Goal: Task Accomplishment & Management: Manage account settings

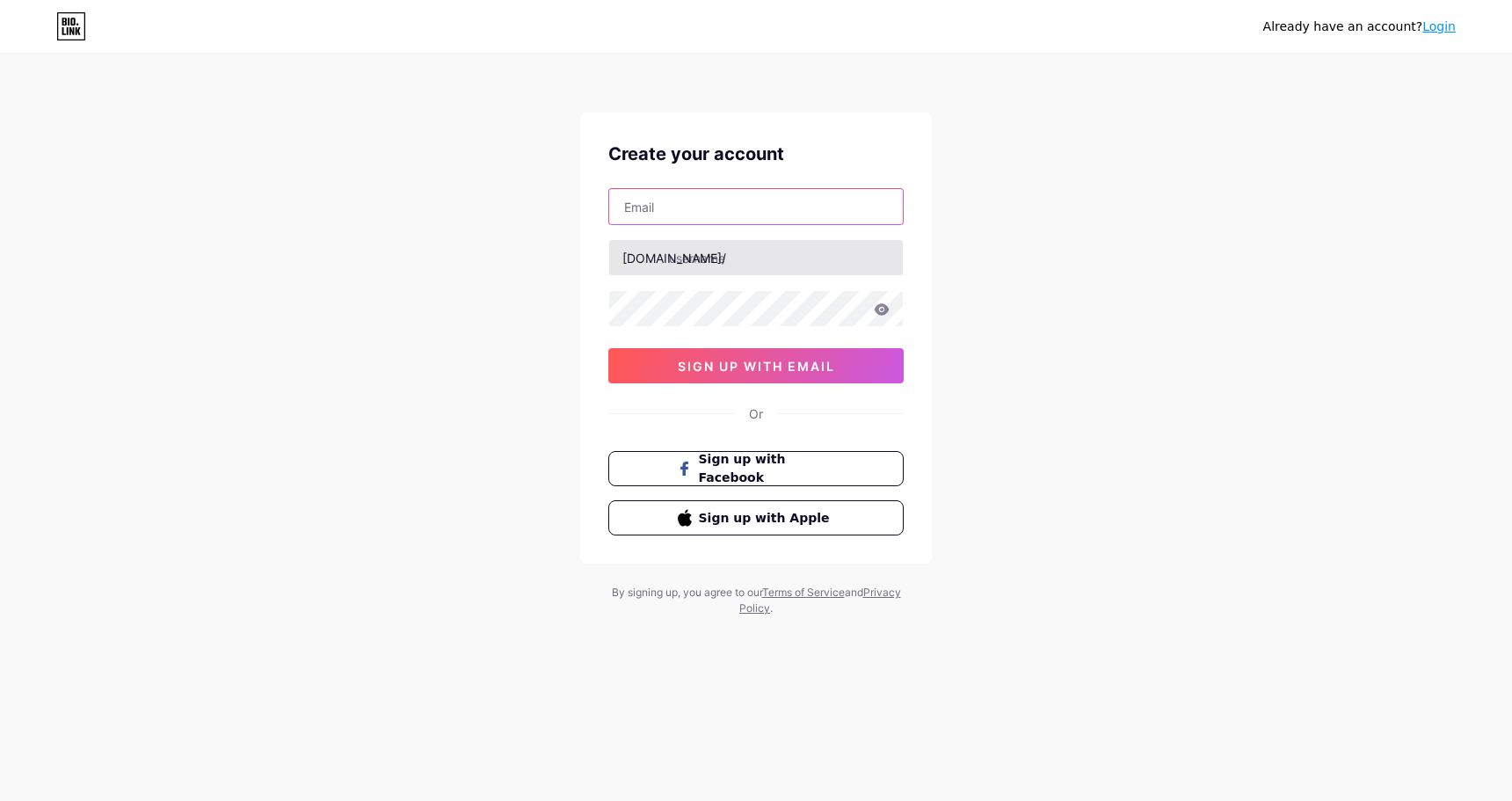
type input "[EMAIL_ADDRESS][DOMAIN_NAME]"
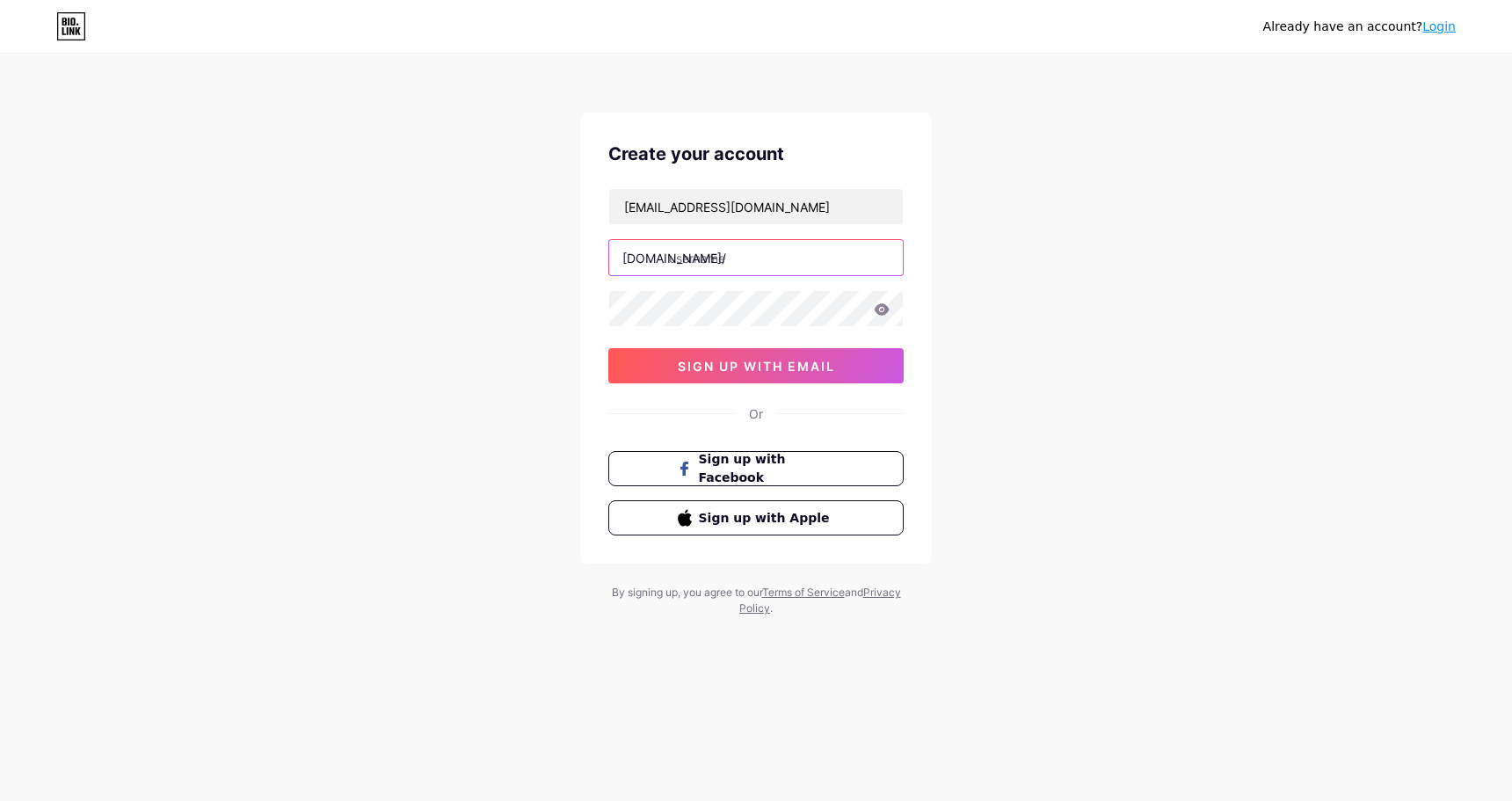
click at [761, 270] on input "text" at bounding box center [756, 258] width 293 height 35
type input "t1tle"
click at [779, 370] on span "sign up with email" at bounding box center [756, 367] width 158 height 15
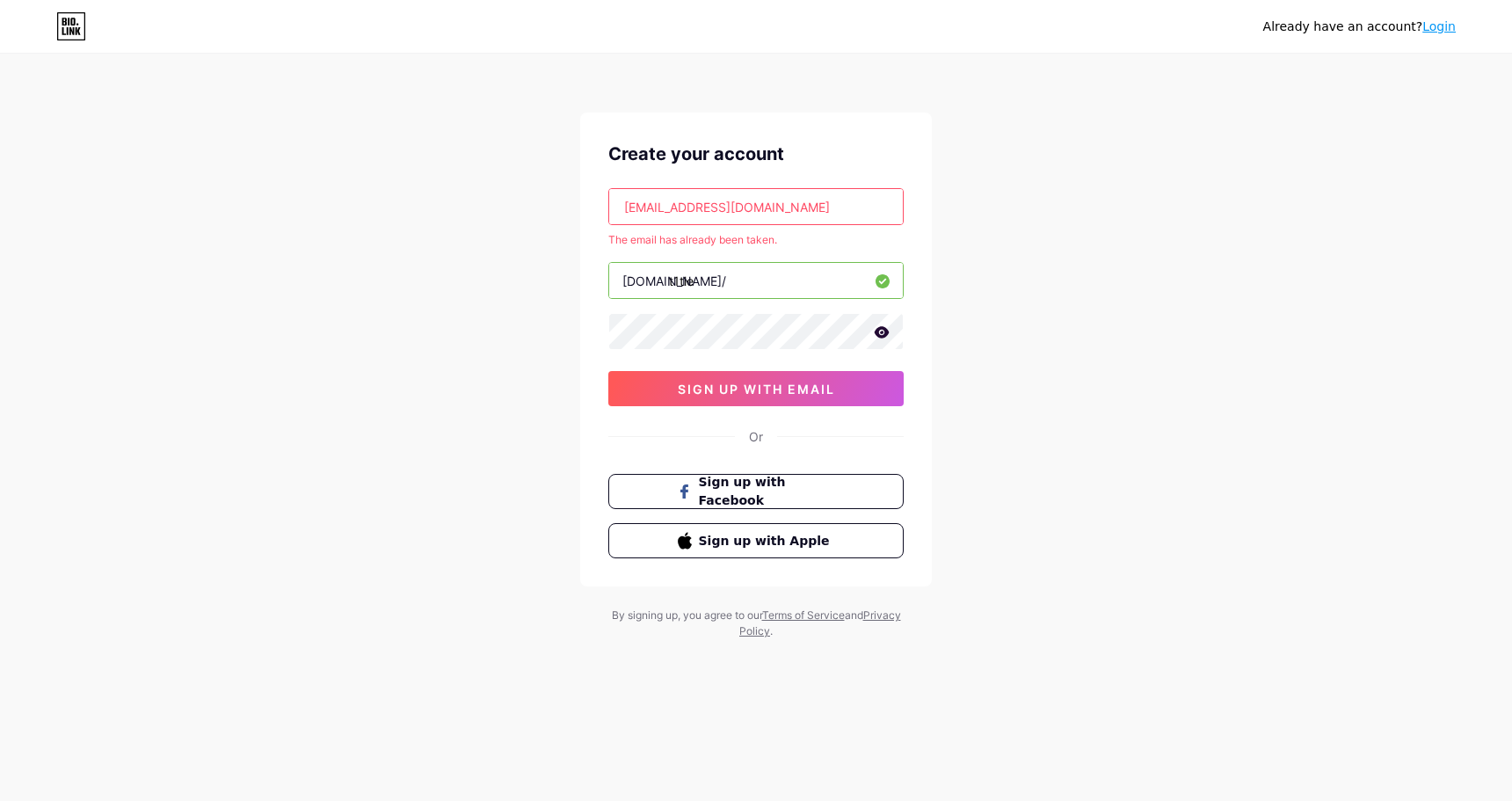
click at [965, 239] on div "Already have an account? Login Create your account [EMAIL_ADDRESS][DOMAIN_NAME]…" at bounding box center [756, 347] width 1512 height 695
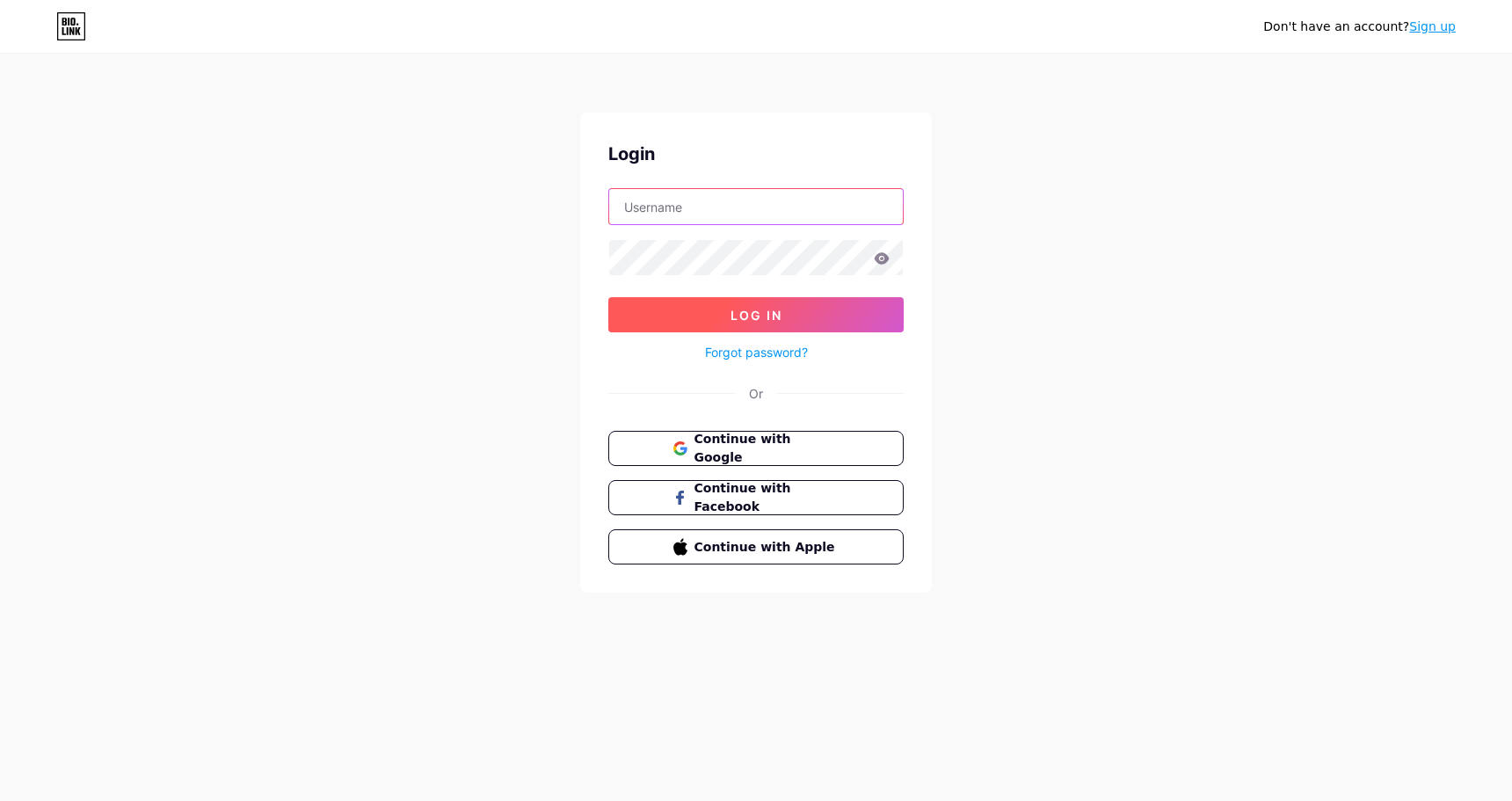
type input "[EMAIL_ADDRESS][DOMAIN_NAME]"
click at [758, 308] on span "Log In" at bounding box center [756, 316] width 52 height 15
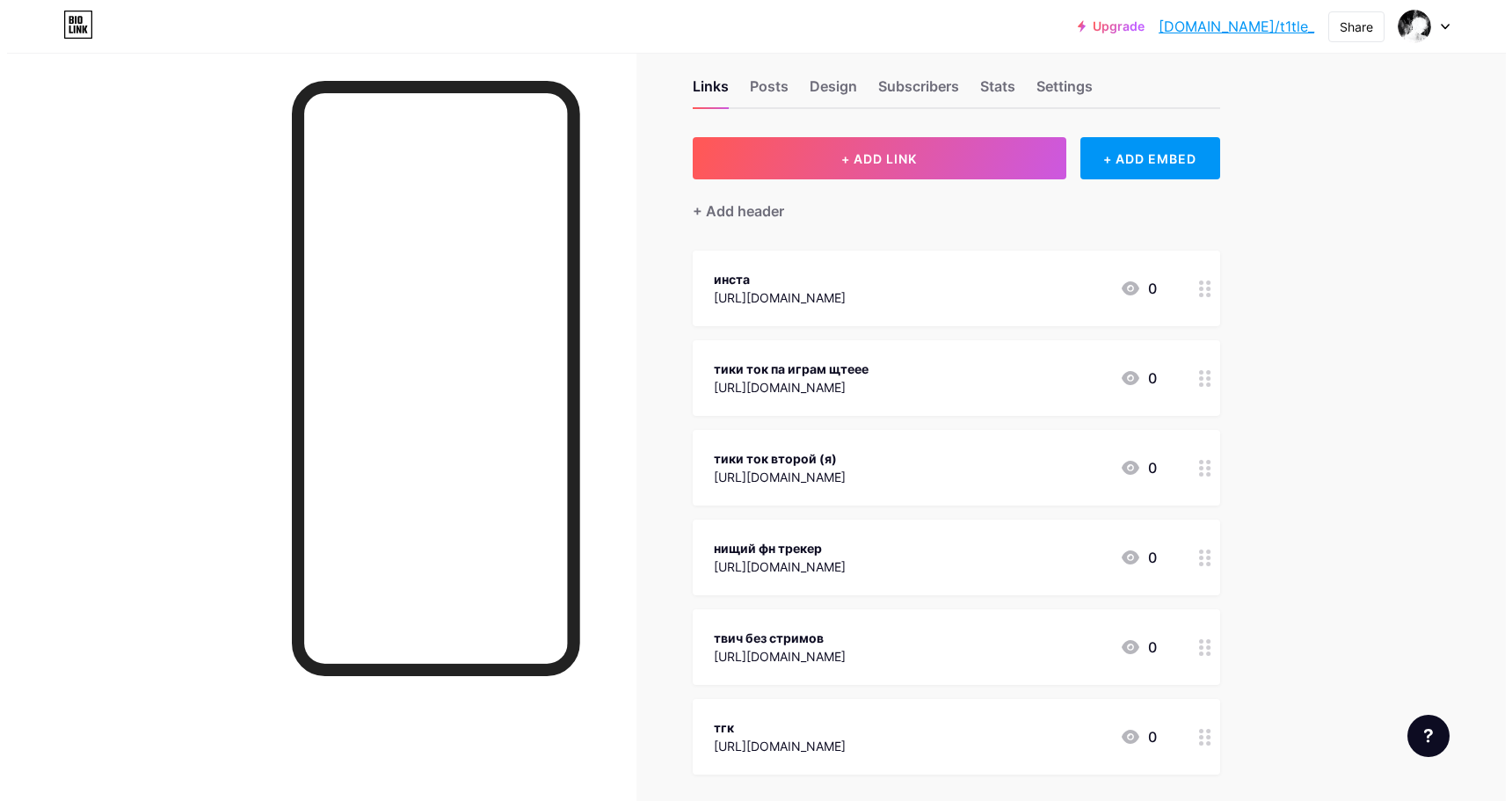
scroll to position [88, 0]
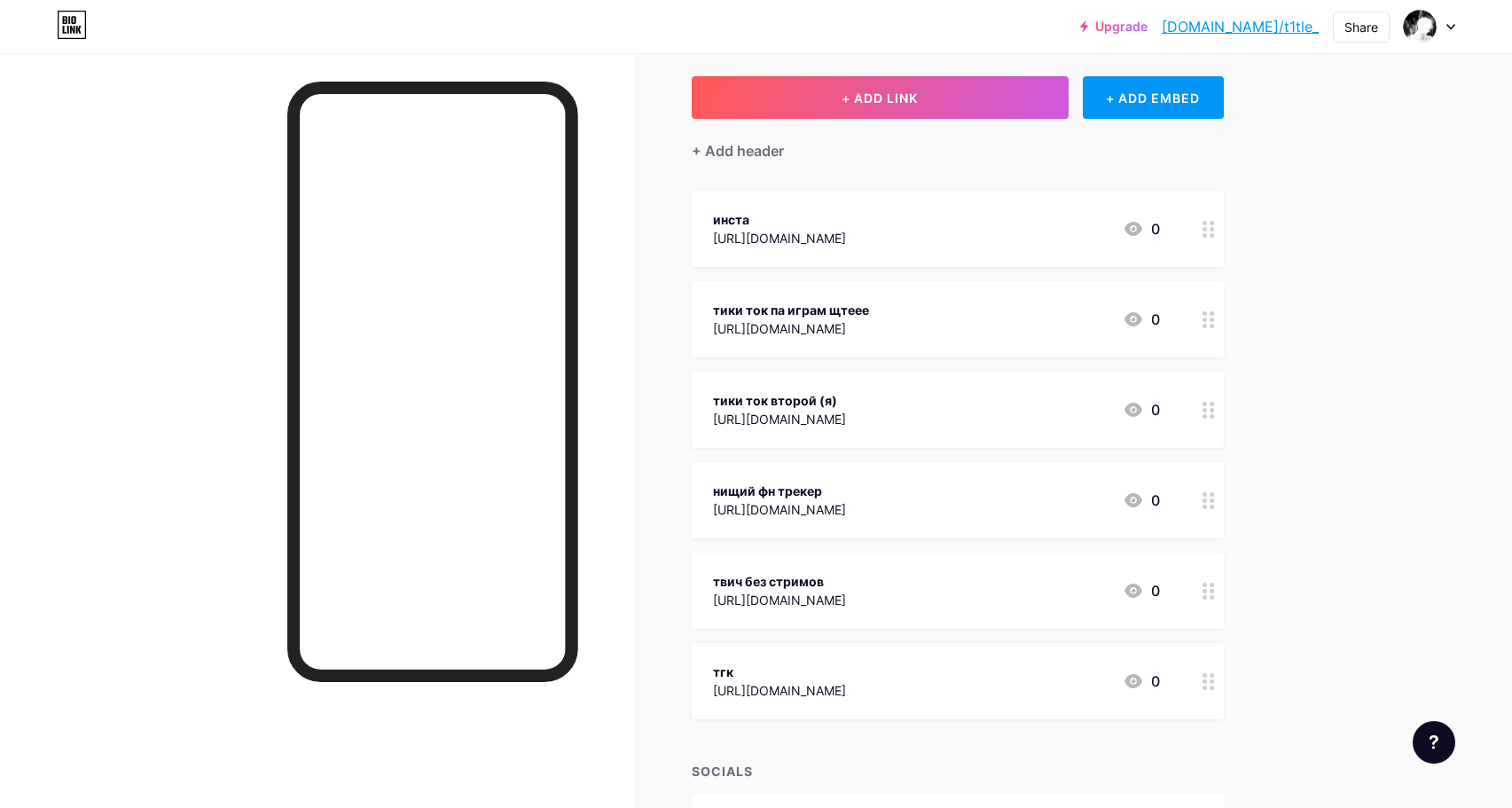
click at [1212, 323] on icon at bounding box center [1209, 320] width 12 height 17
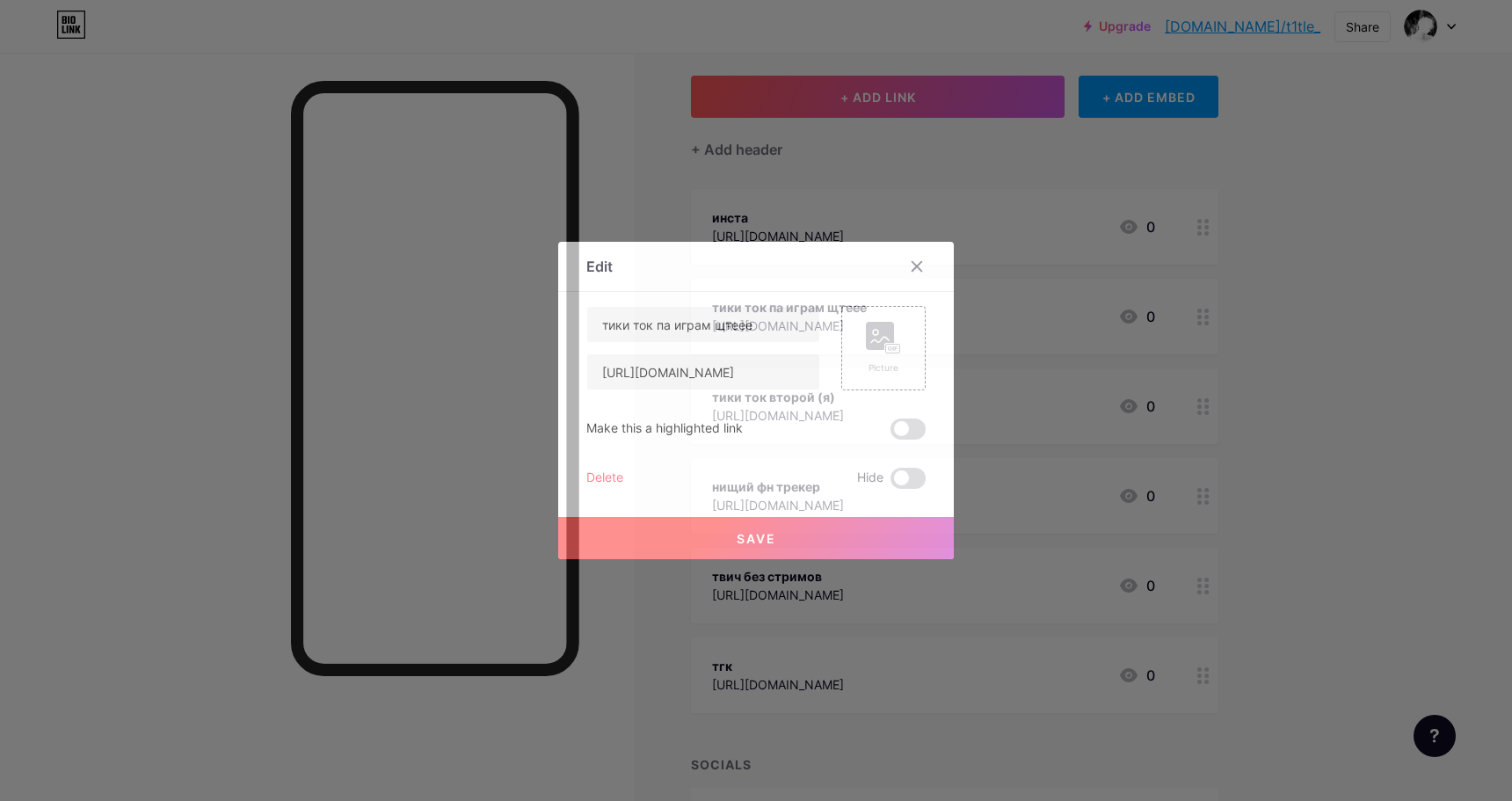
click at [610, 478] on div "Delete" at bounding box center [605, 478] width 37 height 21
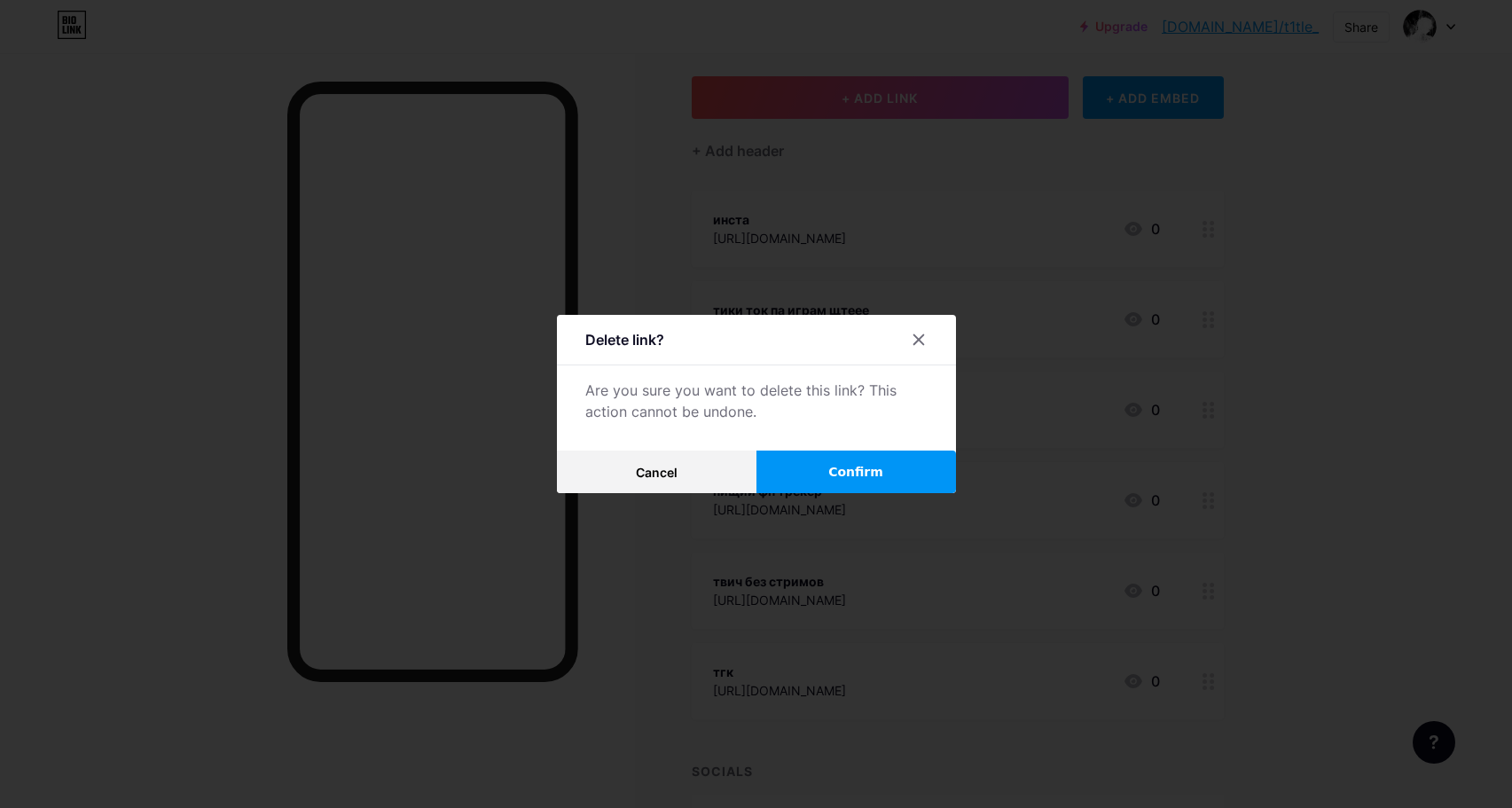
click at [869, 478] on span "Confirm" at bounding box center [856, 473] width 55 height 19
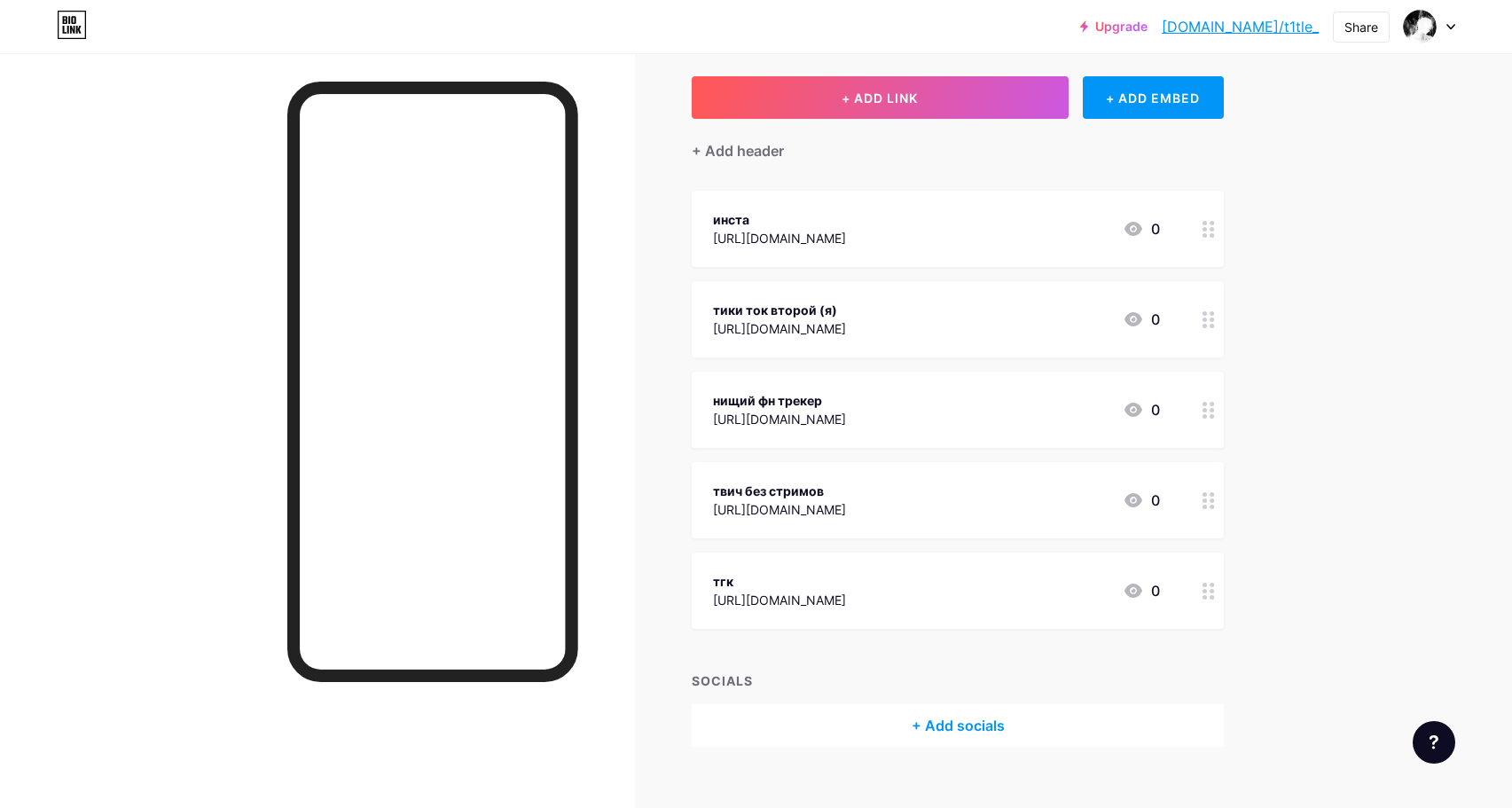
click at [1219, 328] on div at bounding box center [1209, 318] width 30 height 76
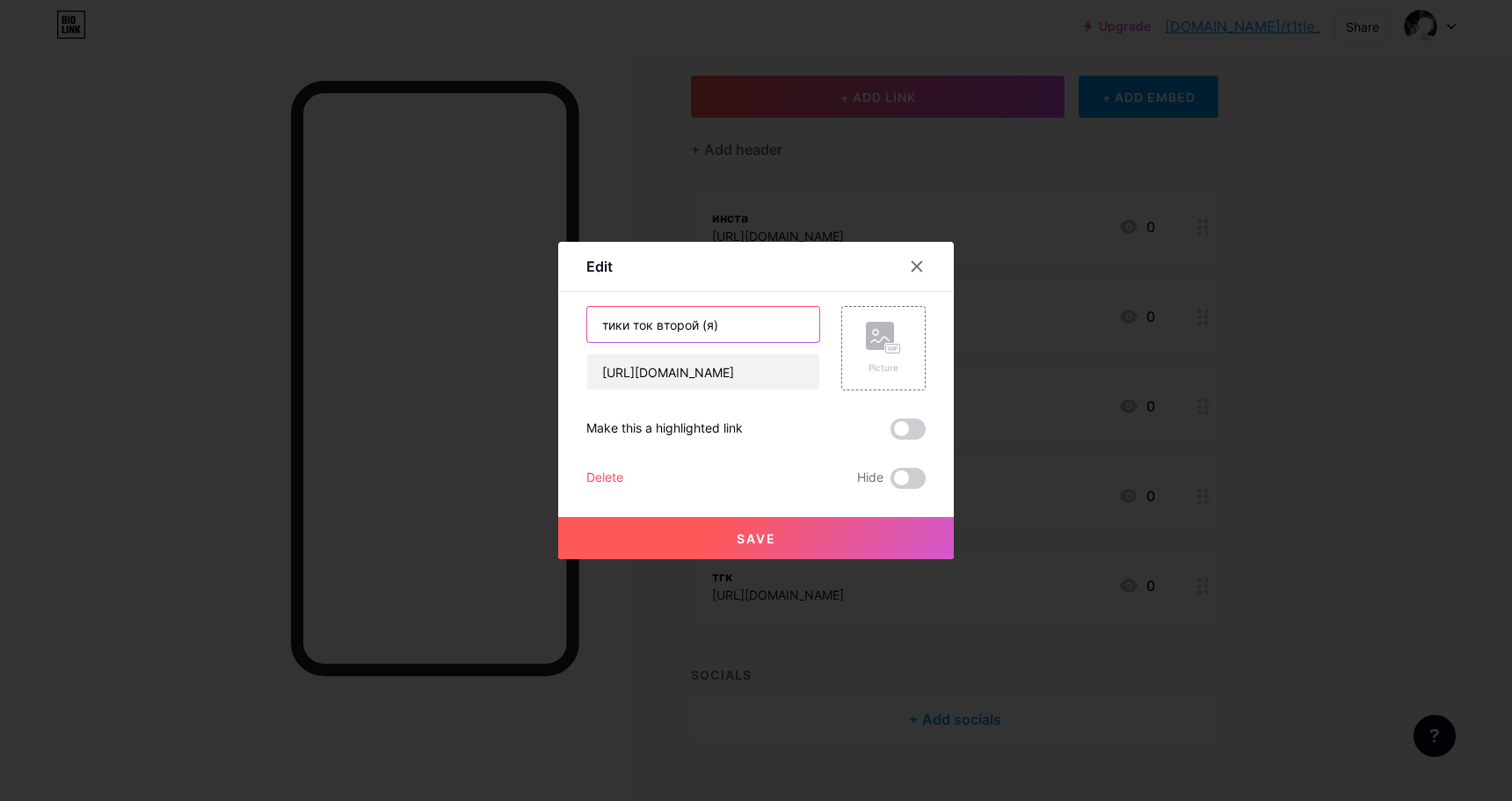
drag, startPoint x: 699, startPoint y: 328, endPoint x: 660, endPoint y: 351, distance: 45.3
click at [660, 351] on div "тики ток второй (я) https://www.tiktok.com/@t1tle_25?lang=en" at bounding box center [703, 348] width 234 height 84
type input "тики ток (я)"
click at [878, 355] on div "Picture" at bounding box center [883, 348] width 35 height 53
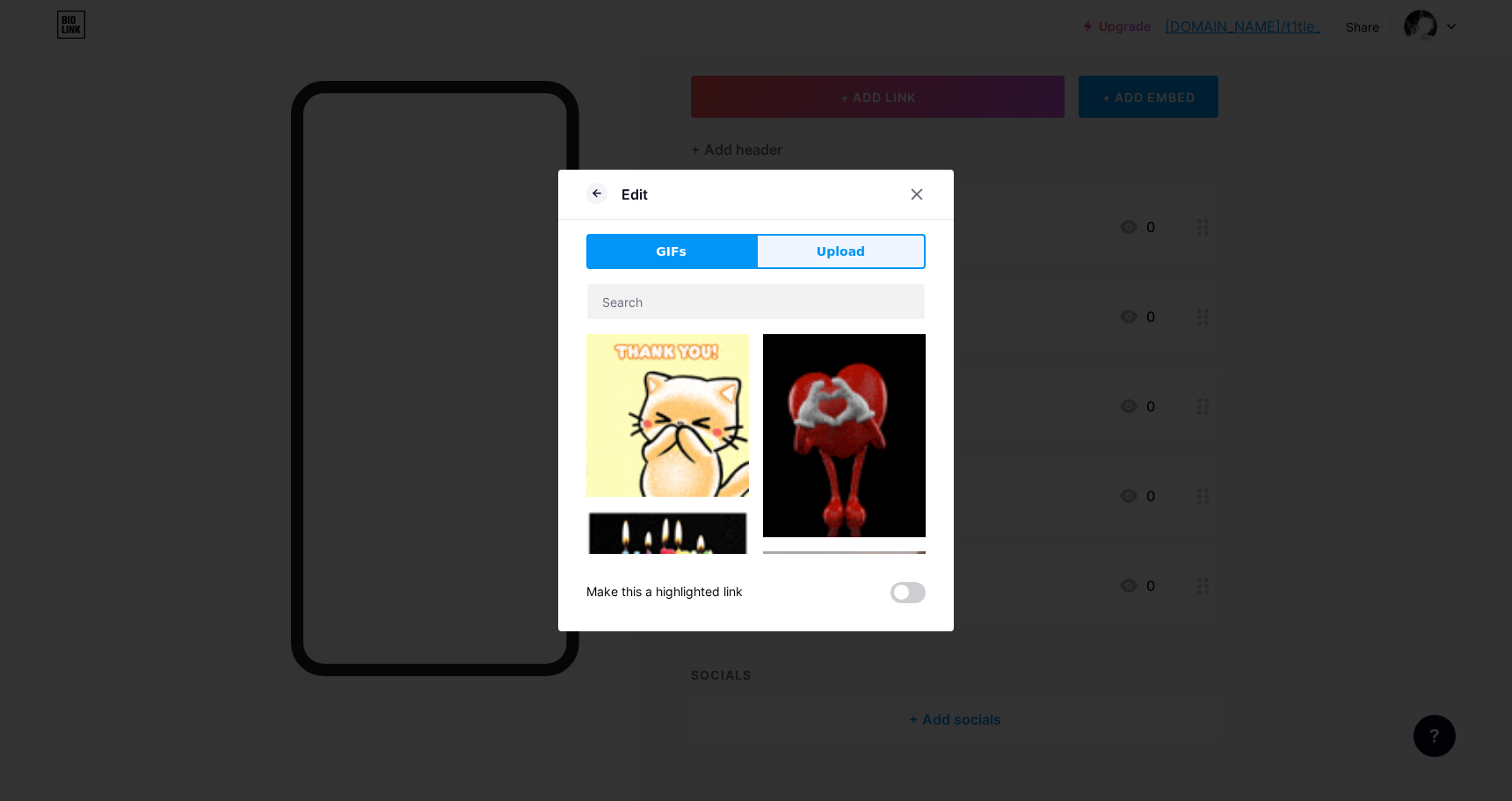
click at [812, 258] on button "Upload" at bounding box center [840, 252] width 170 height 35
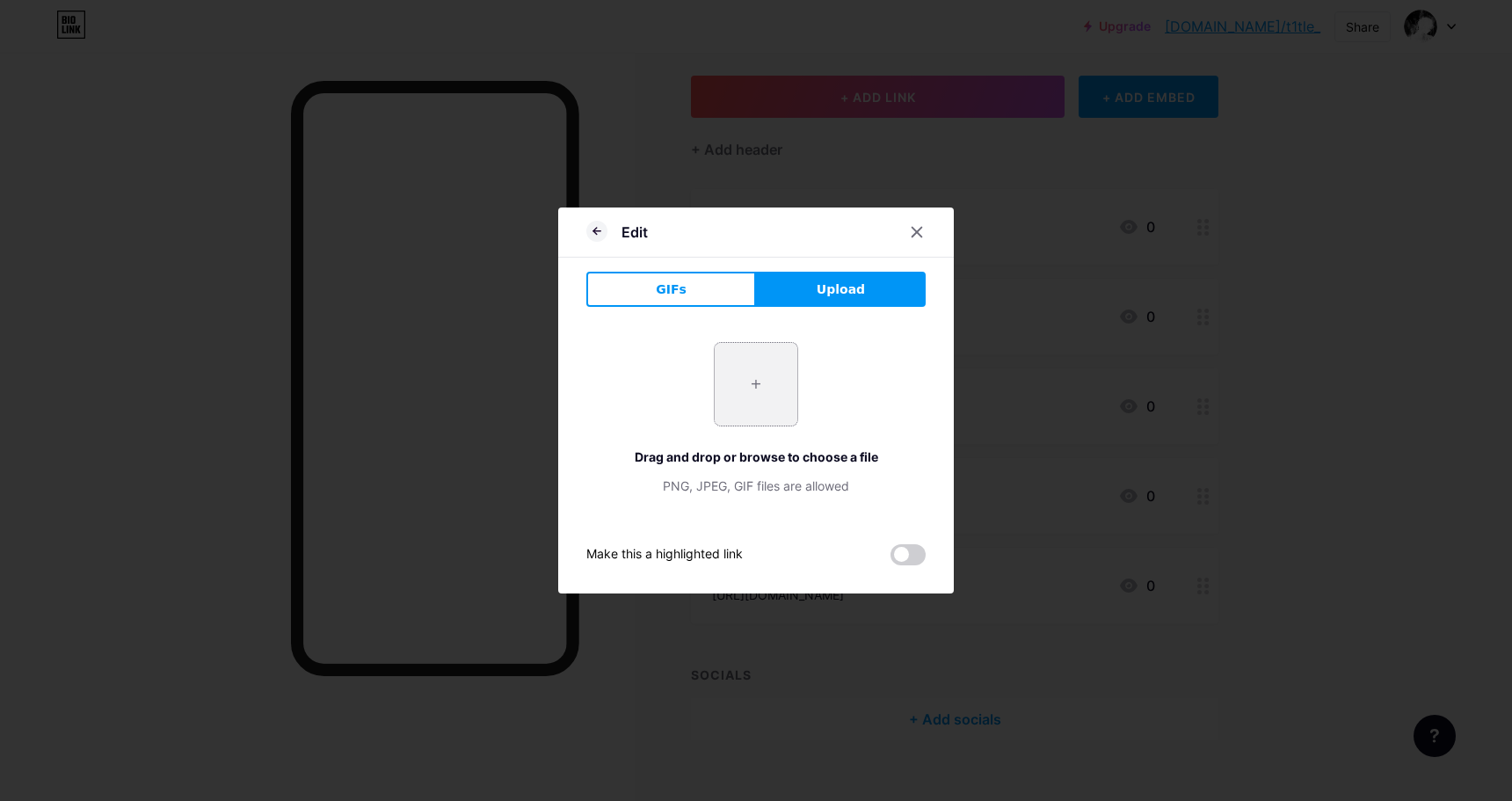
click at [748, 397] on input "file" at bounding box center [755, 384] width 83 height 83
type input "C:\fakepath\photo_2025-01-05_00-13-41.jpg"
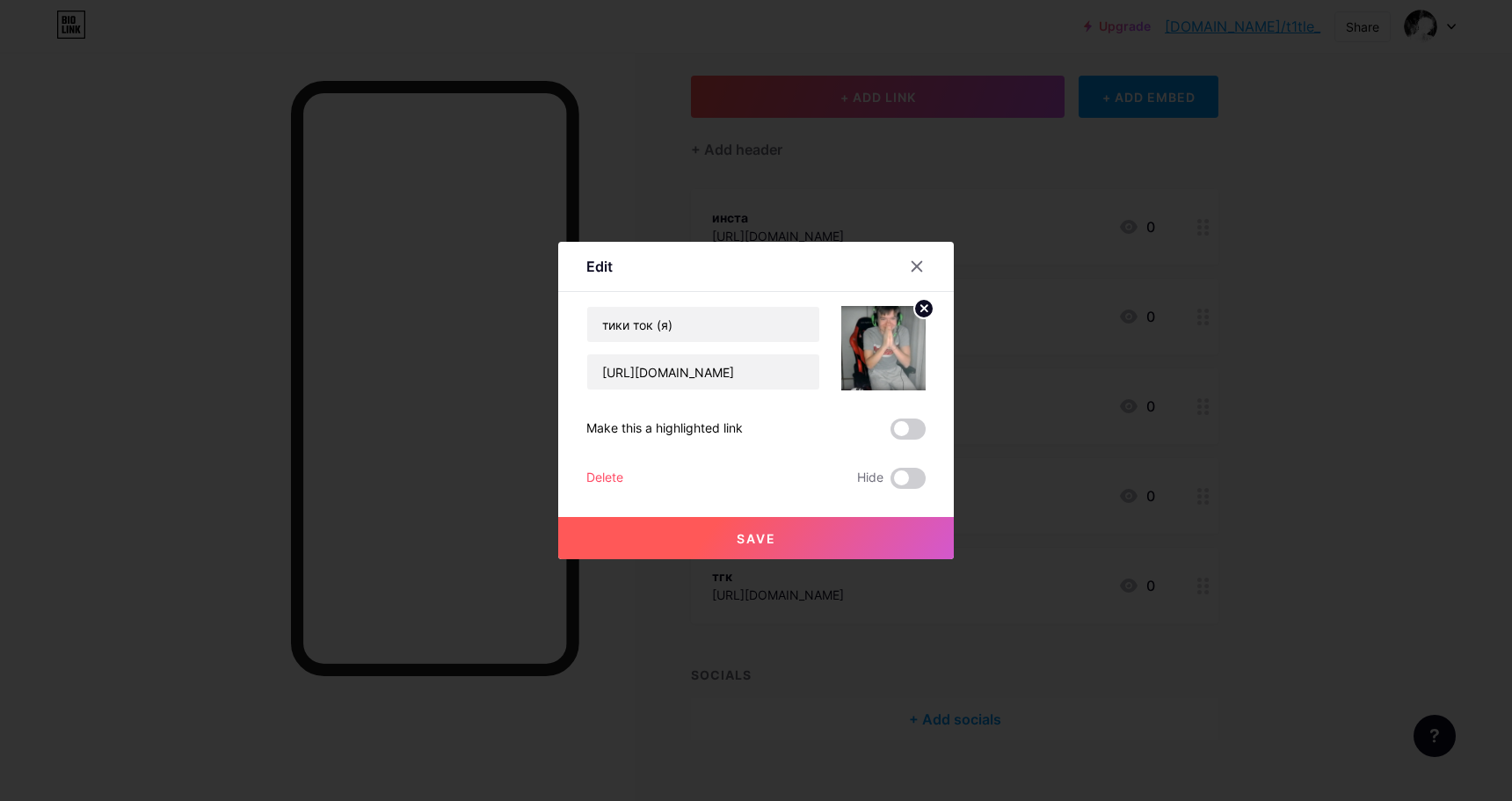
click at [921, 305] on icon at bounding box center [924, 308] width 6 height 6
click at [893, 332] on rect at bounding box center [879, 336] width 28 height 28
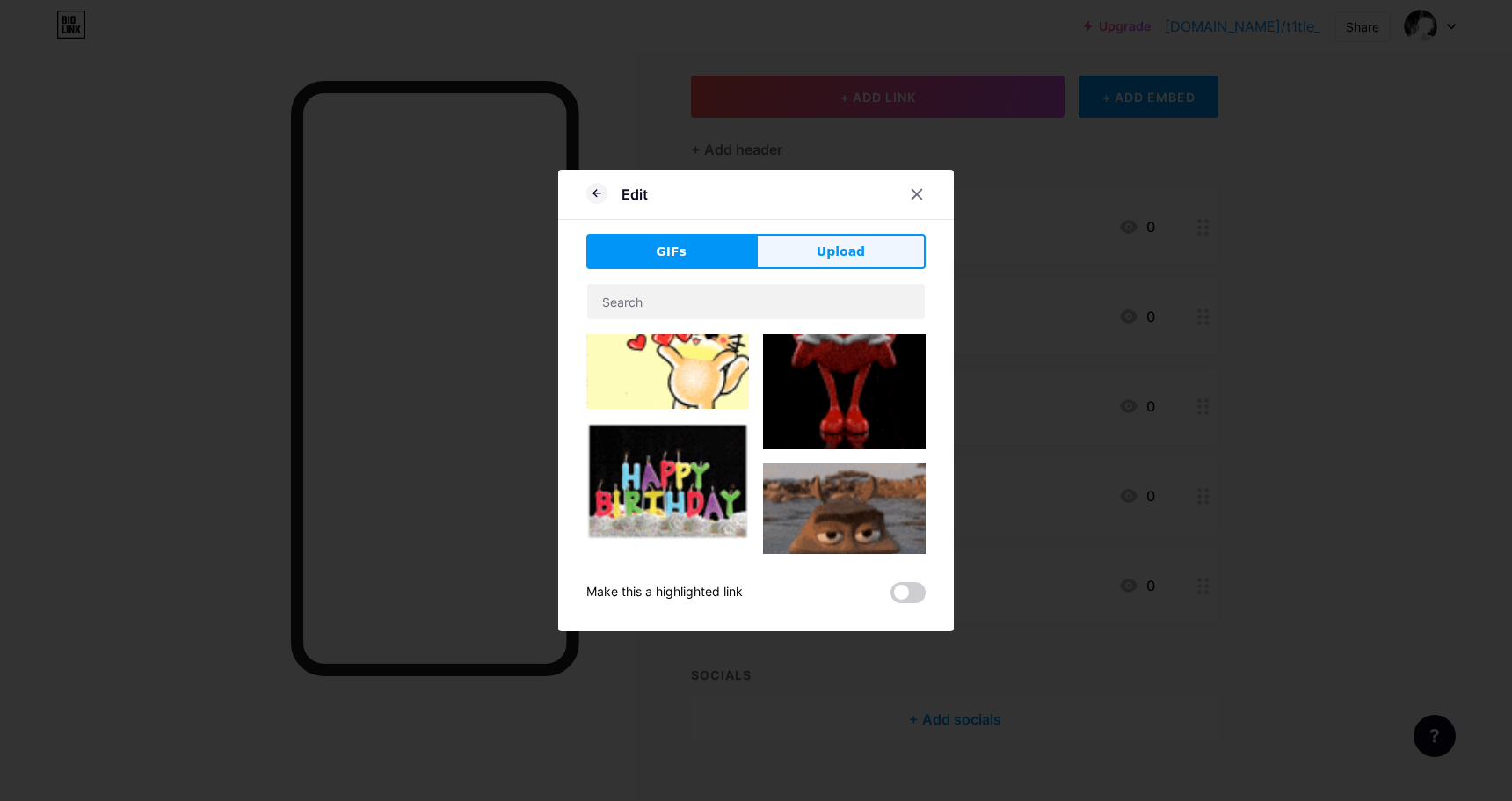
click at [851, 241] on button "Upload" at bounding box center [840, 252] width 170 height 35
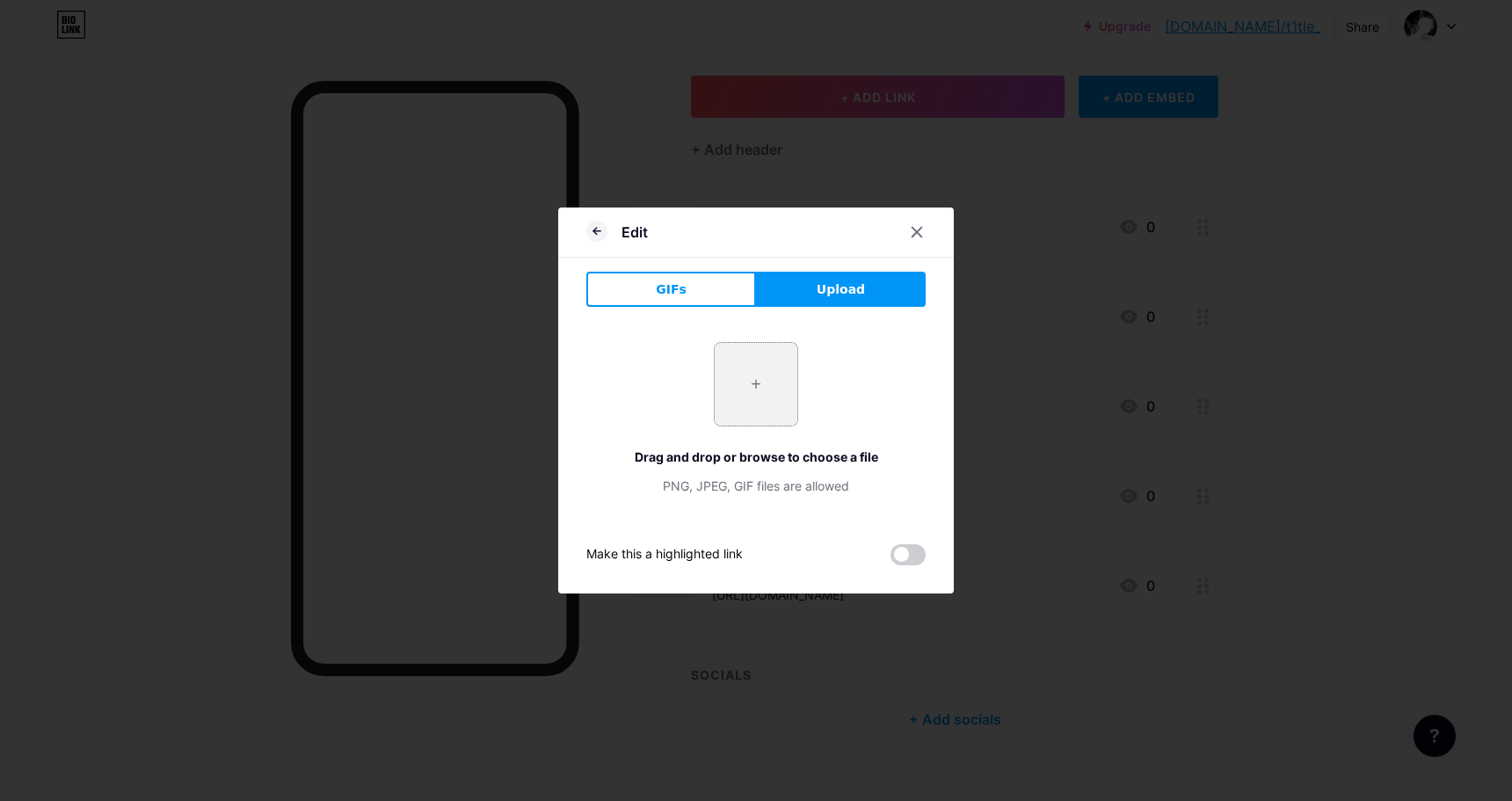
click at [771, 370] on input "file" at bounding box center [755, 384] width 83 height 83
type input "C:\fakepath\photo_1_2025-01-10_23-44-51.jpg"
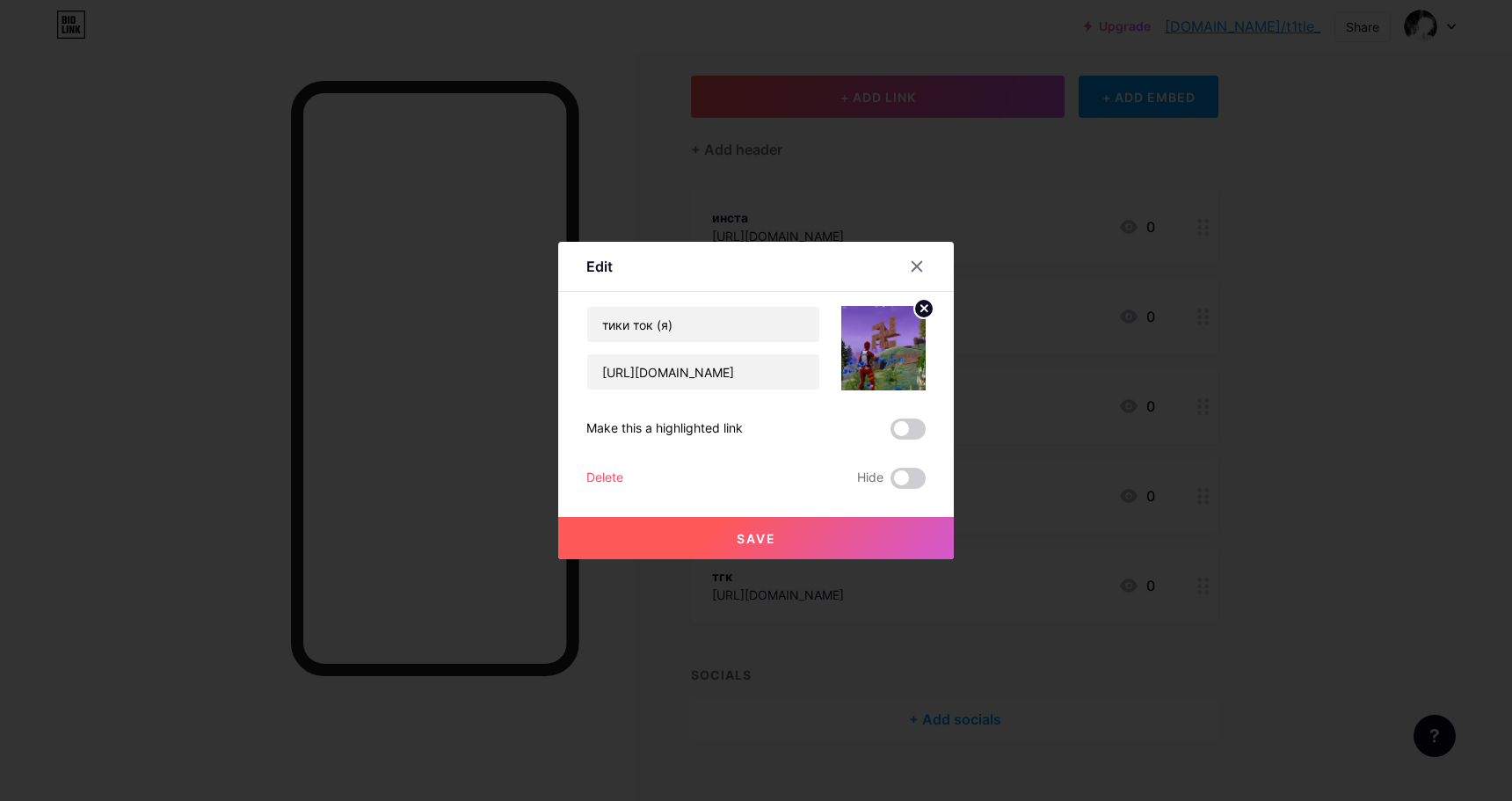
click at [916, 305] on circle at bounding box center [923, 308] width 19 height 19
click at [903, 326] on div "Picture" at bounding box center [883, 348] width 84 height 84
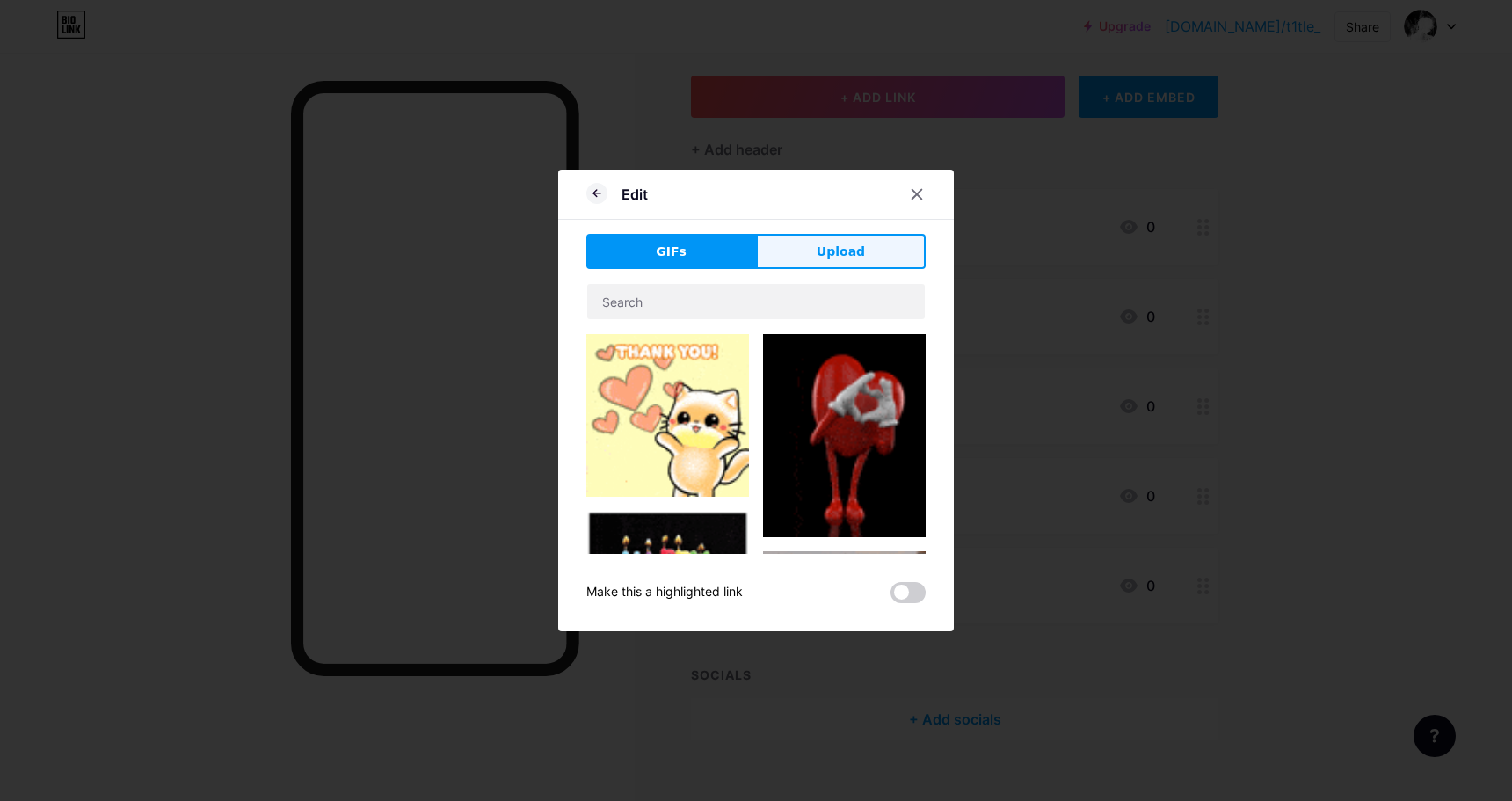
click at [809, 248] on button "Upload" at bounding box center [840, 252] width 170 height 35
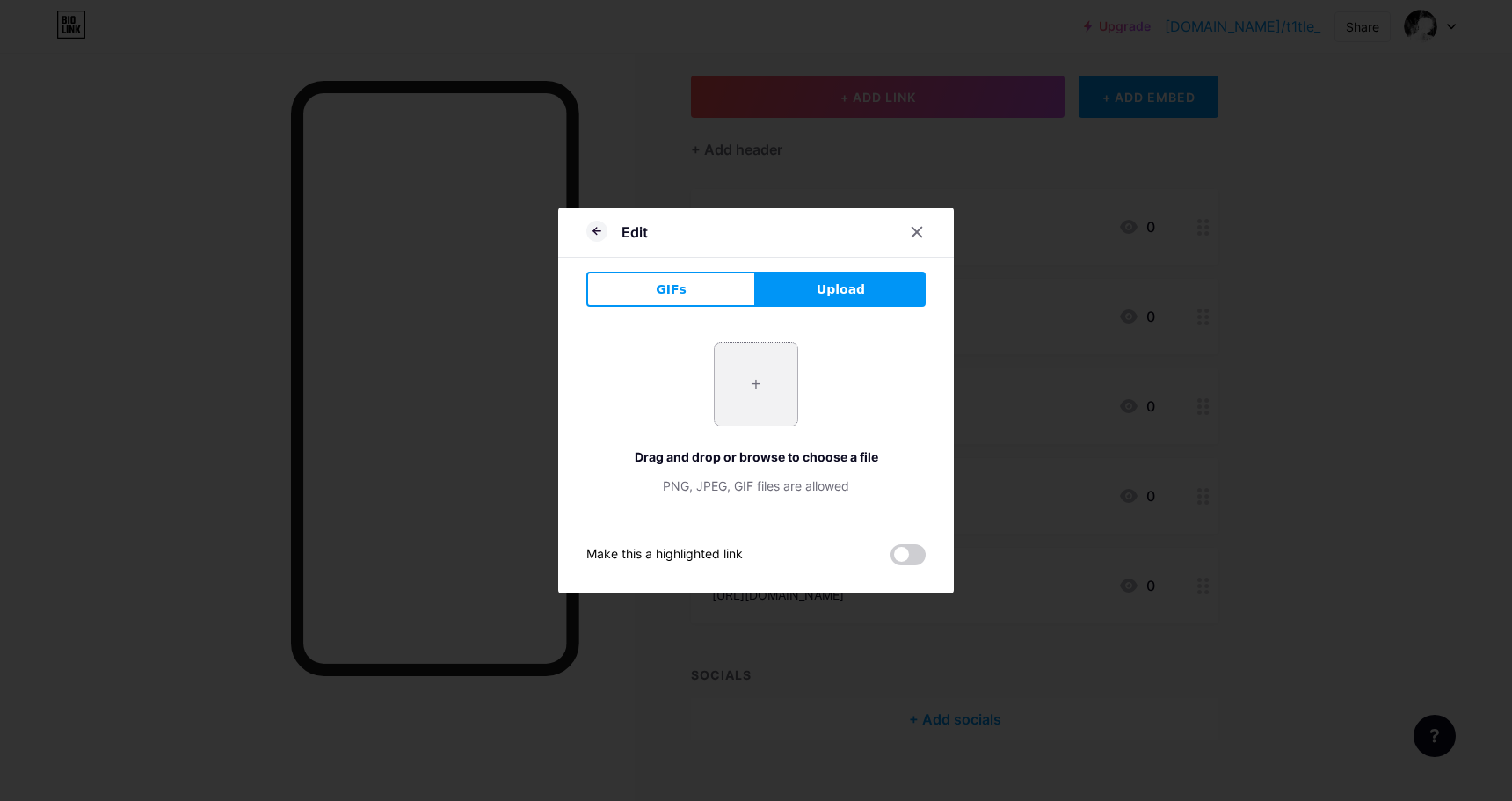
click at [757, 373] on input "file" at bounding box center [755, 384] width 83 height 83
type input "C:\fakepath\GjrH6JDXcAA6VMx.jpg"
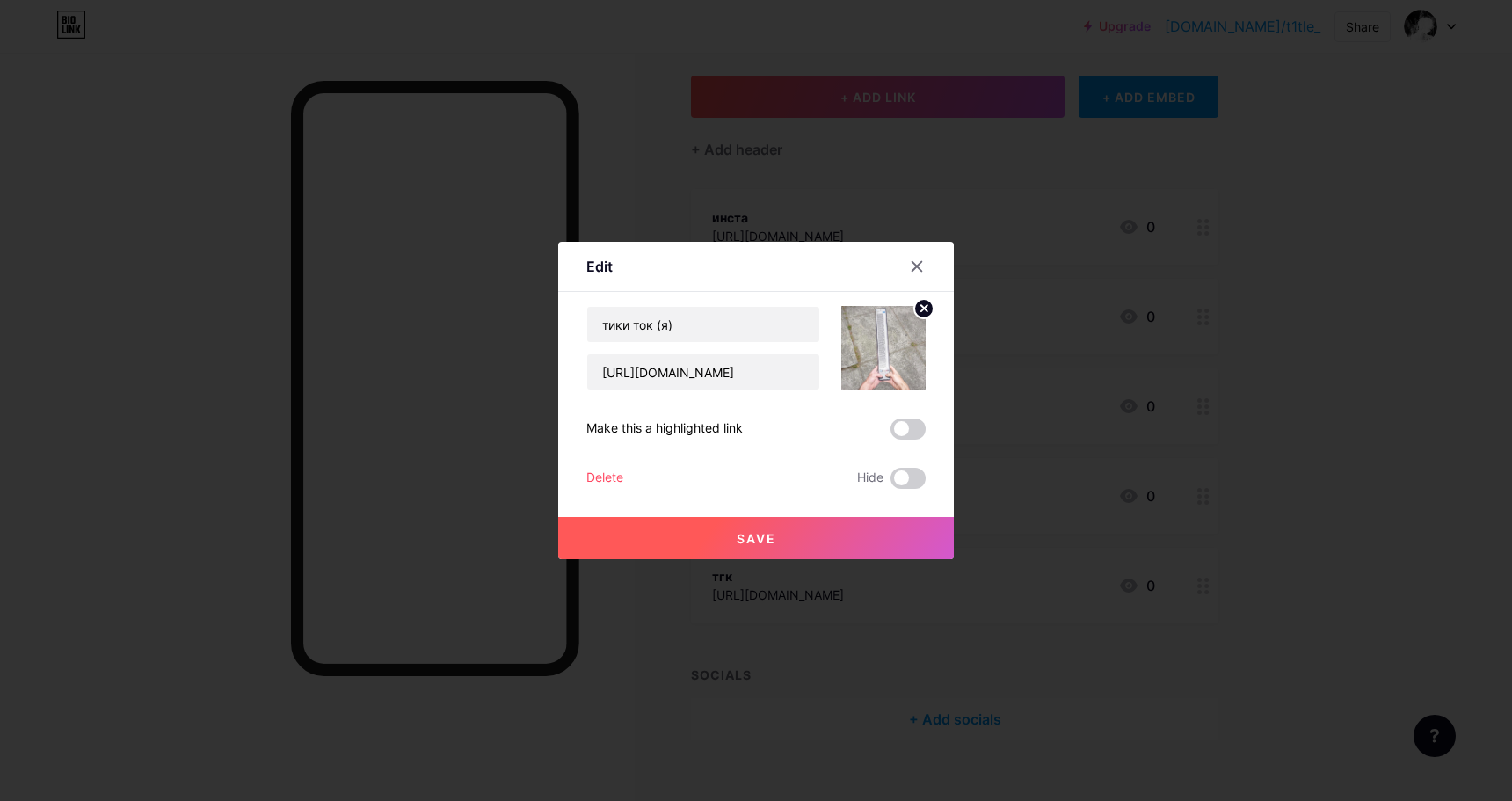
click at [752, 534] on span "Save" at bounding box center [756, 538] width 40 height 15
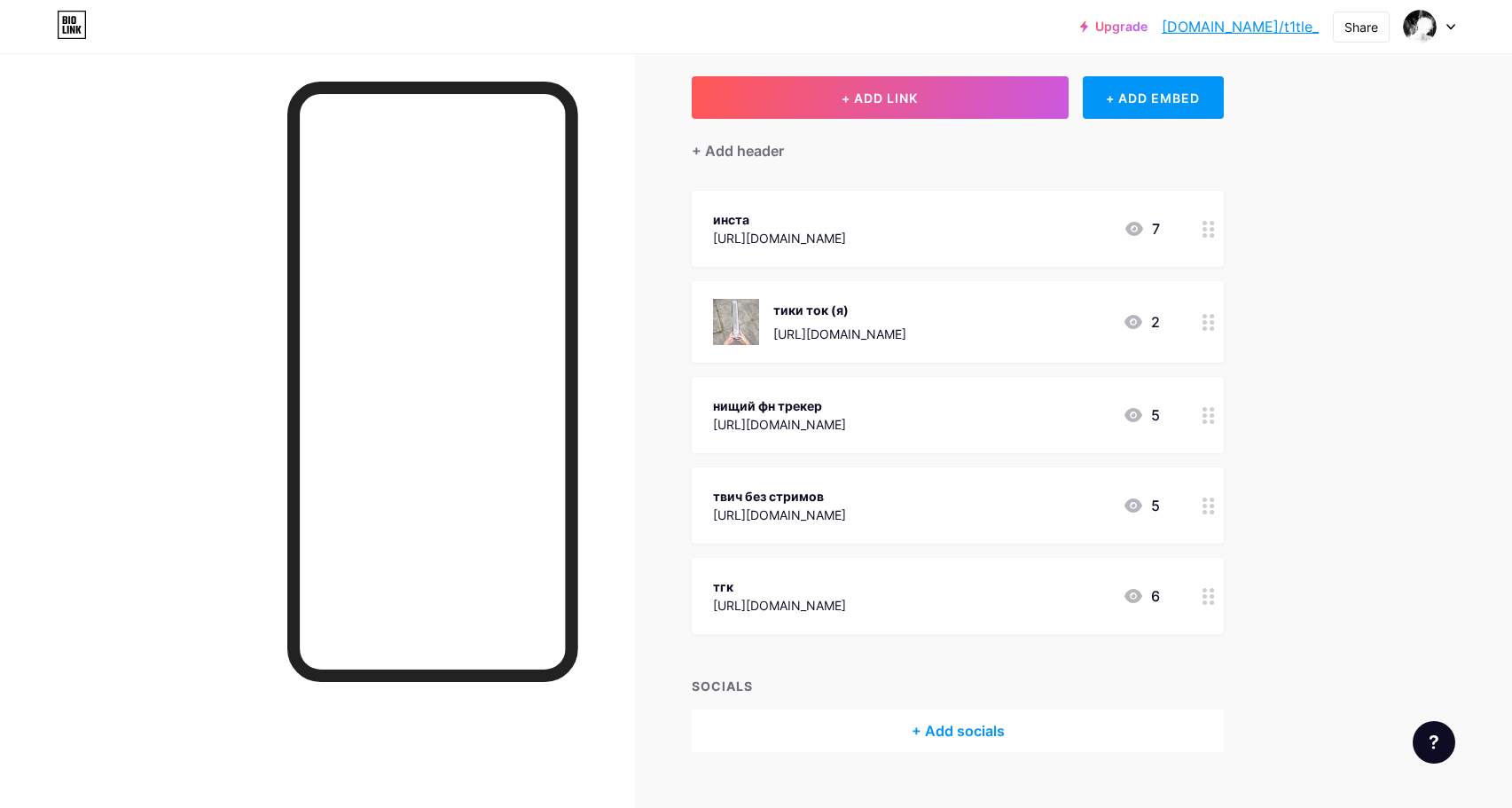
click at [1215, 421] on icon at bounding box center [1209, 416] width 12 height 17
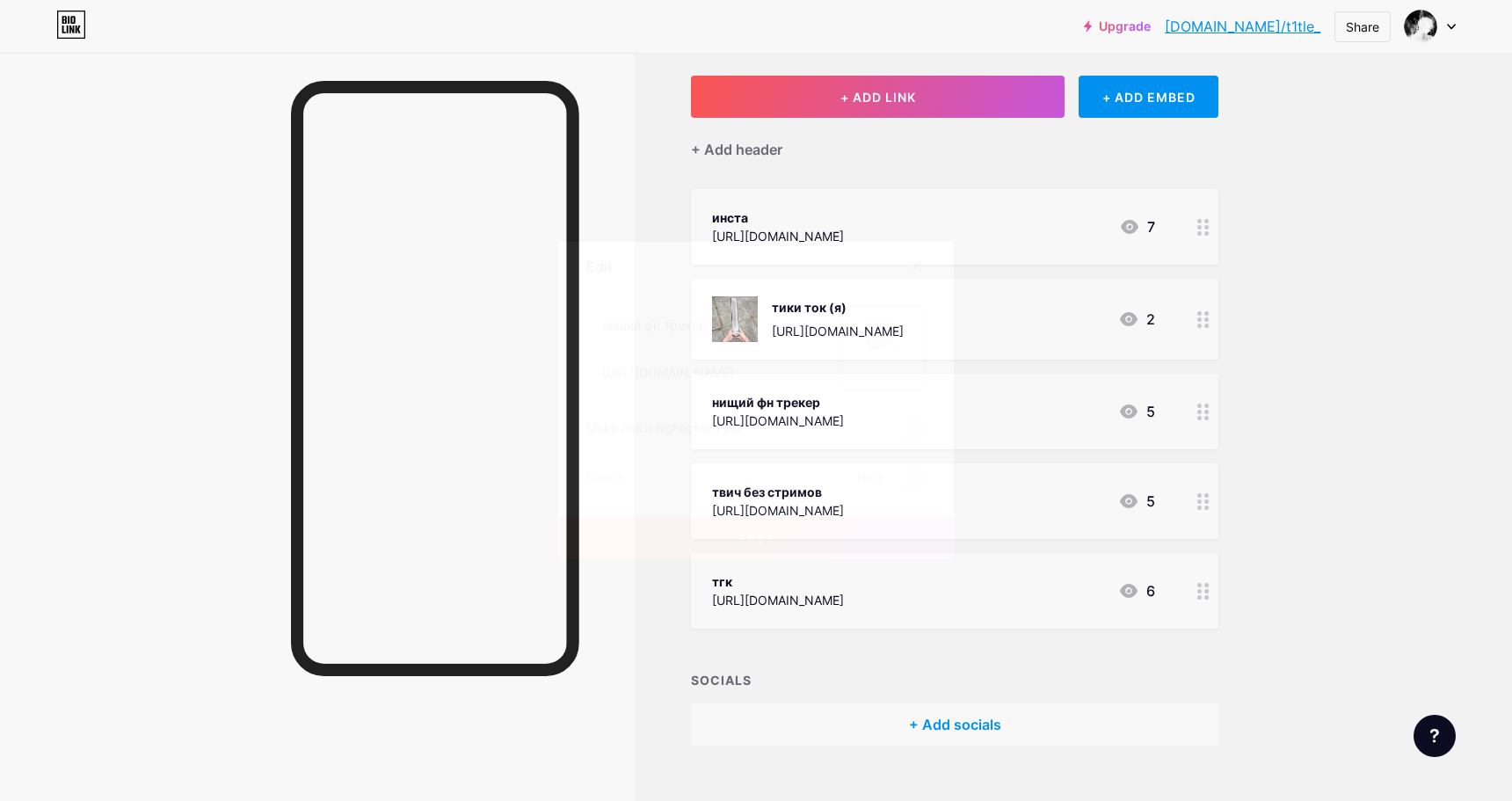
click at [883, 350] on rect at bounding box center [879, 336] width 28 height 28
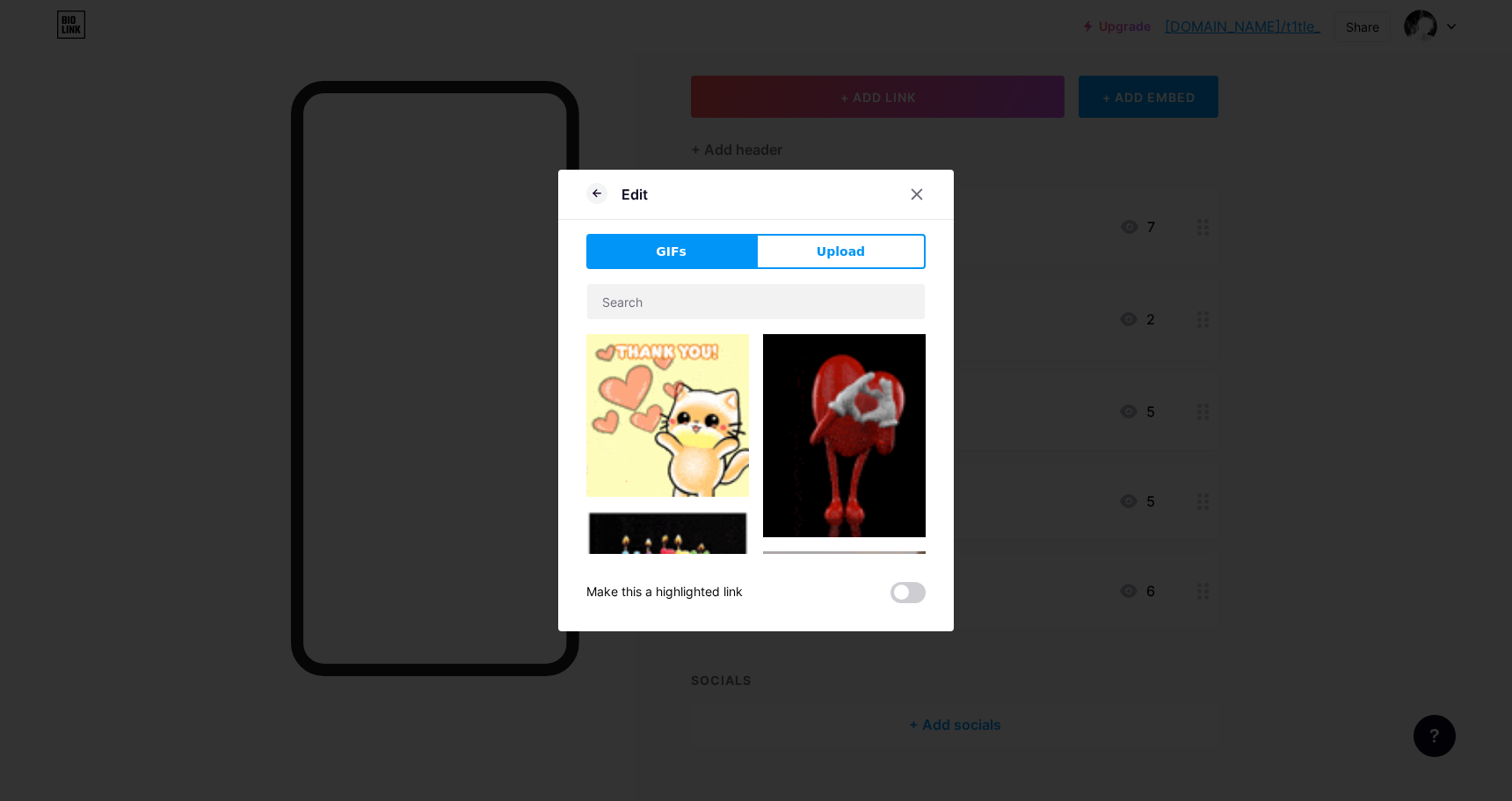
click at [853, 269] on div "GIFs Upload Content YouTube Play YouTube video without leaving your page. ADD V…" at bounding box center [756, 419] width 340 height 369
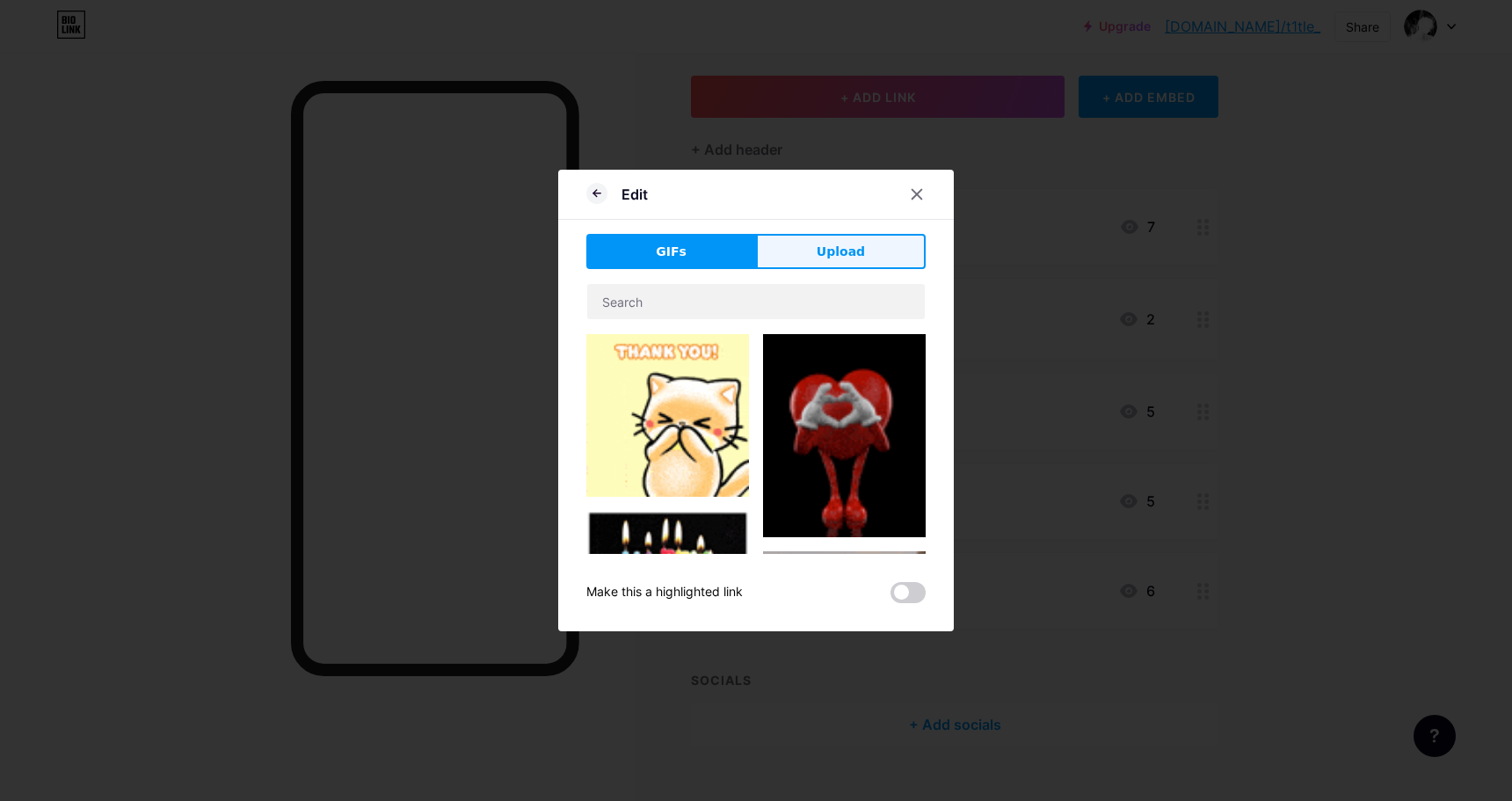
click at [851, 256] on span "Upload" at bounding box center [840, 252] width 48 height 19
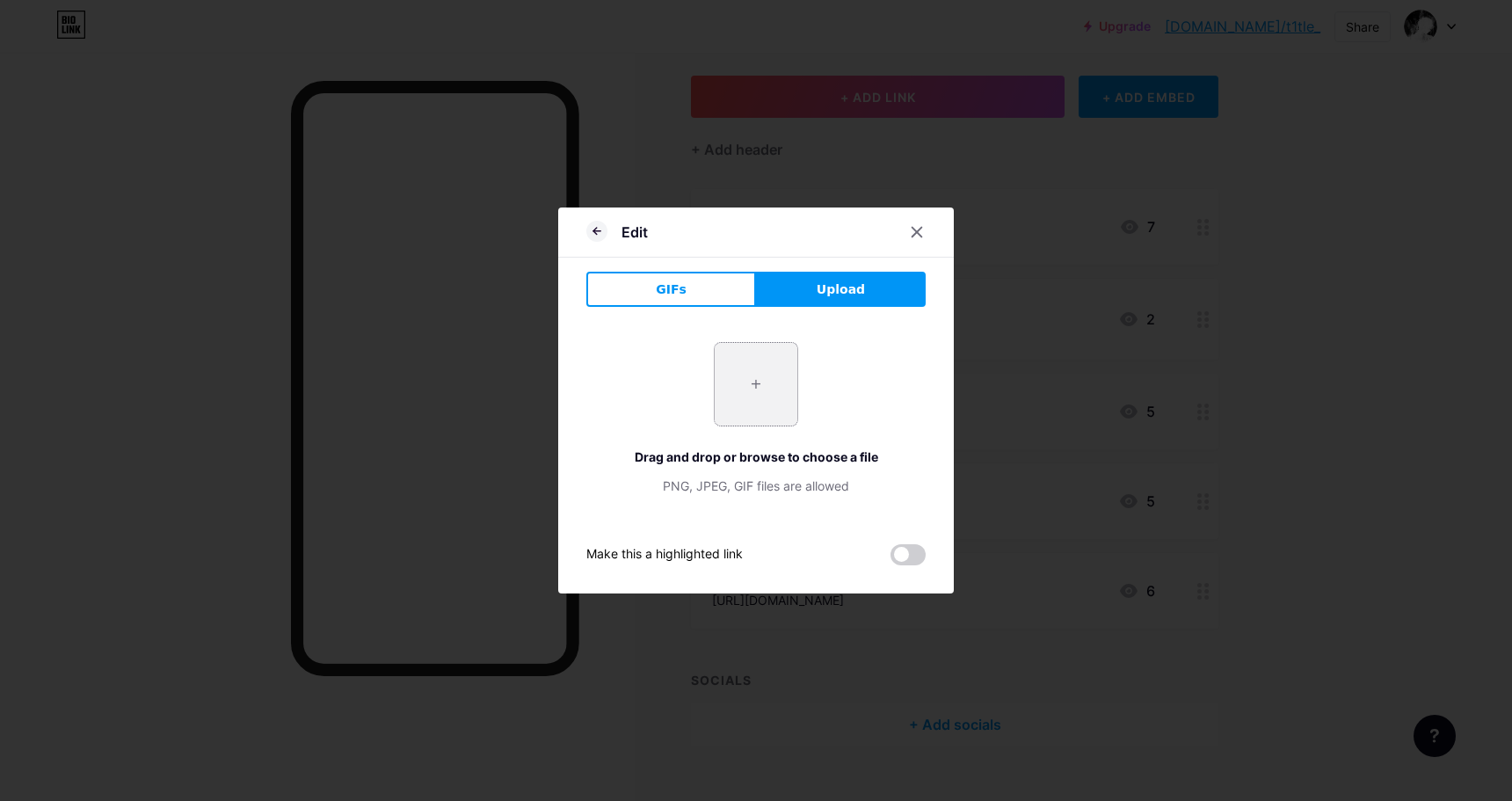
click at [765, 372] on input "file" at bounding box center [755, 384] width 83 height 83
type input "C:\fakepath\photo_1_2025-01-10_23-44-51.jpg"
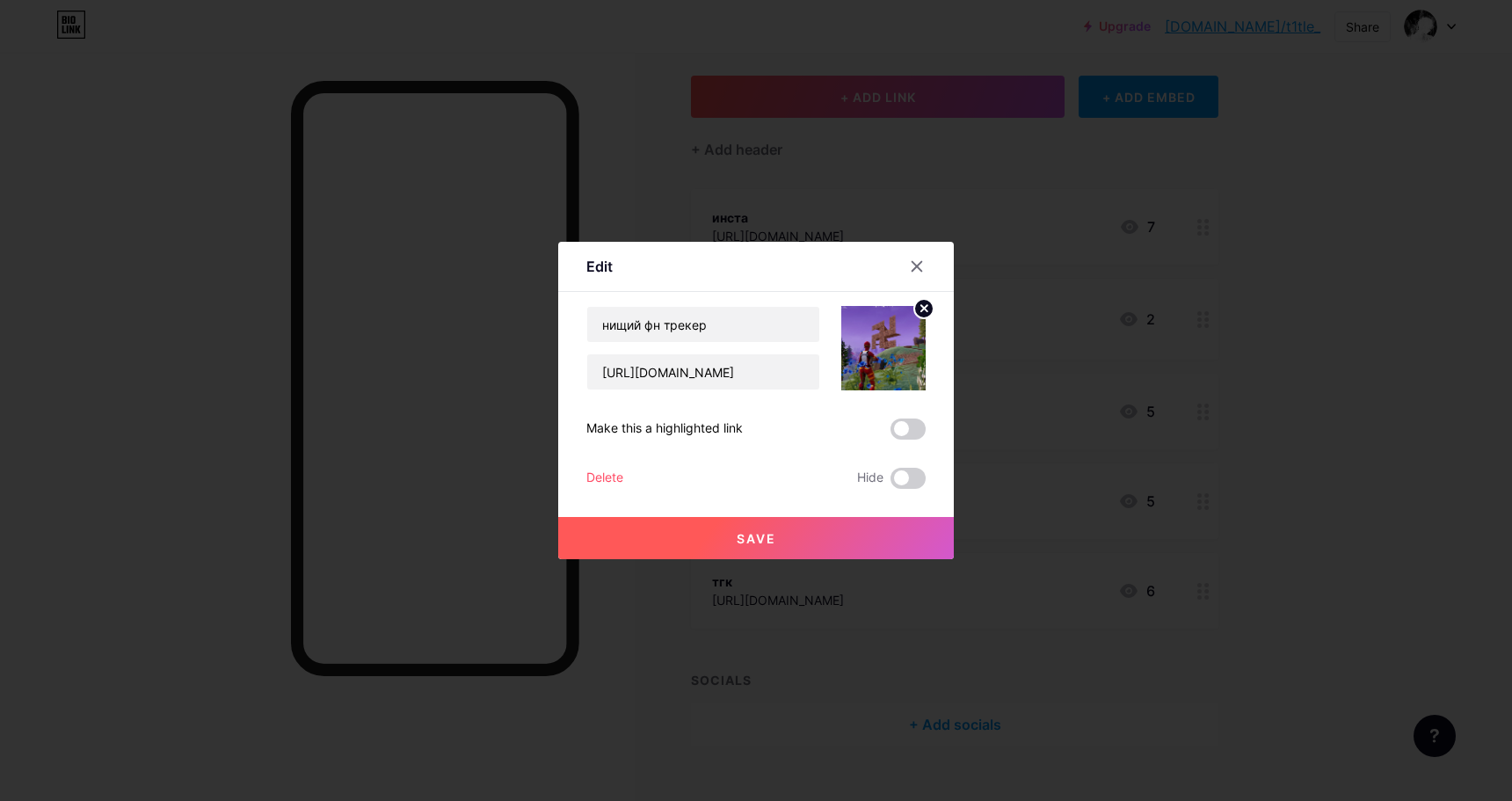
click at [816, 533] on button "Save" at bounding box center [756, 537] width 395 height 42
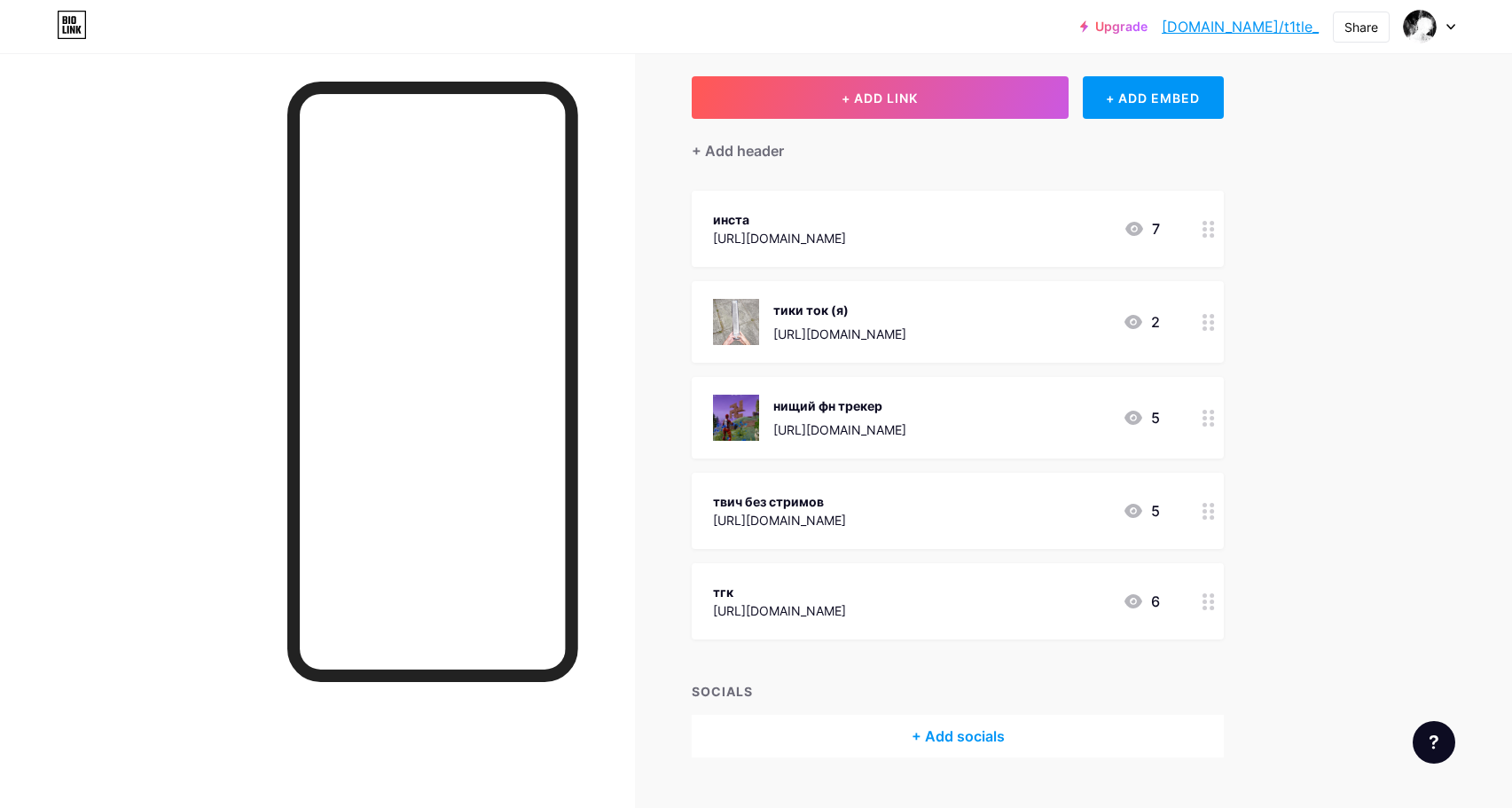
click at [1215, 513] on icon at bounding box center [1209, 511] width 12 height 17
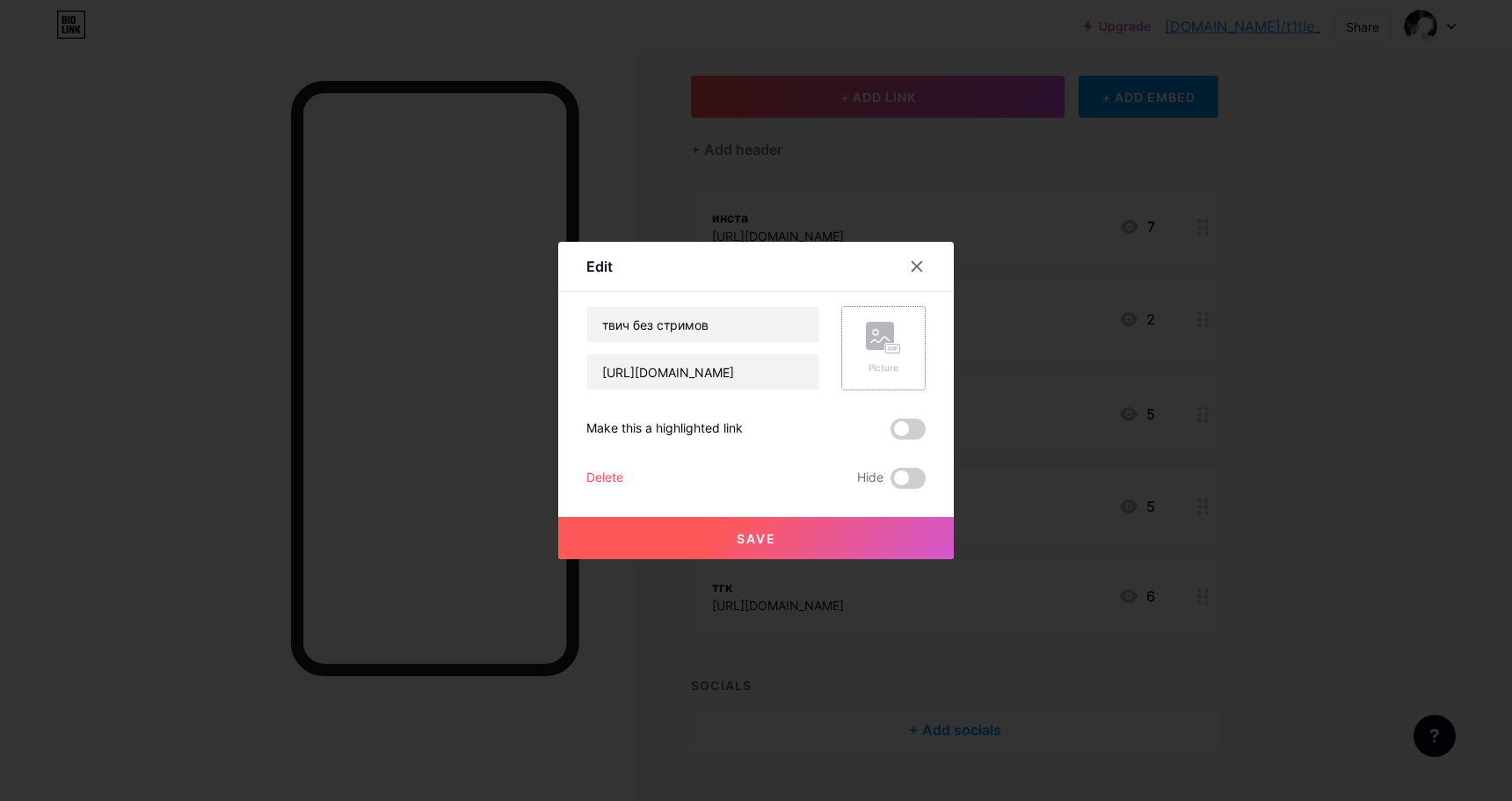
click at [894, 336] on rect at bounding box center [879, 336] width 28 height 28
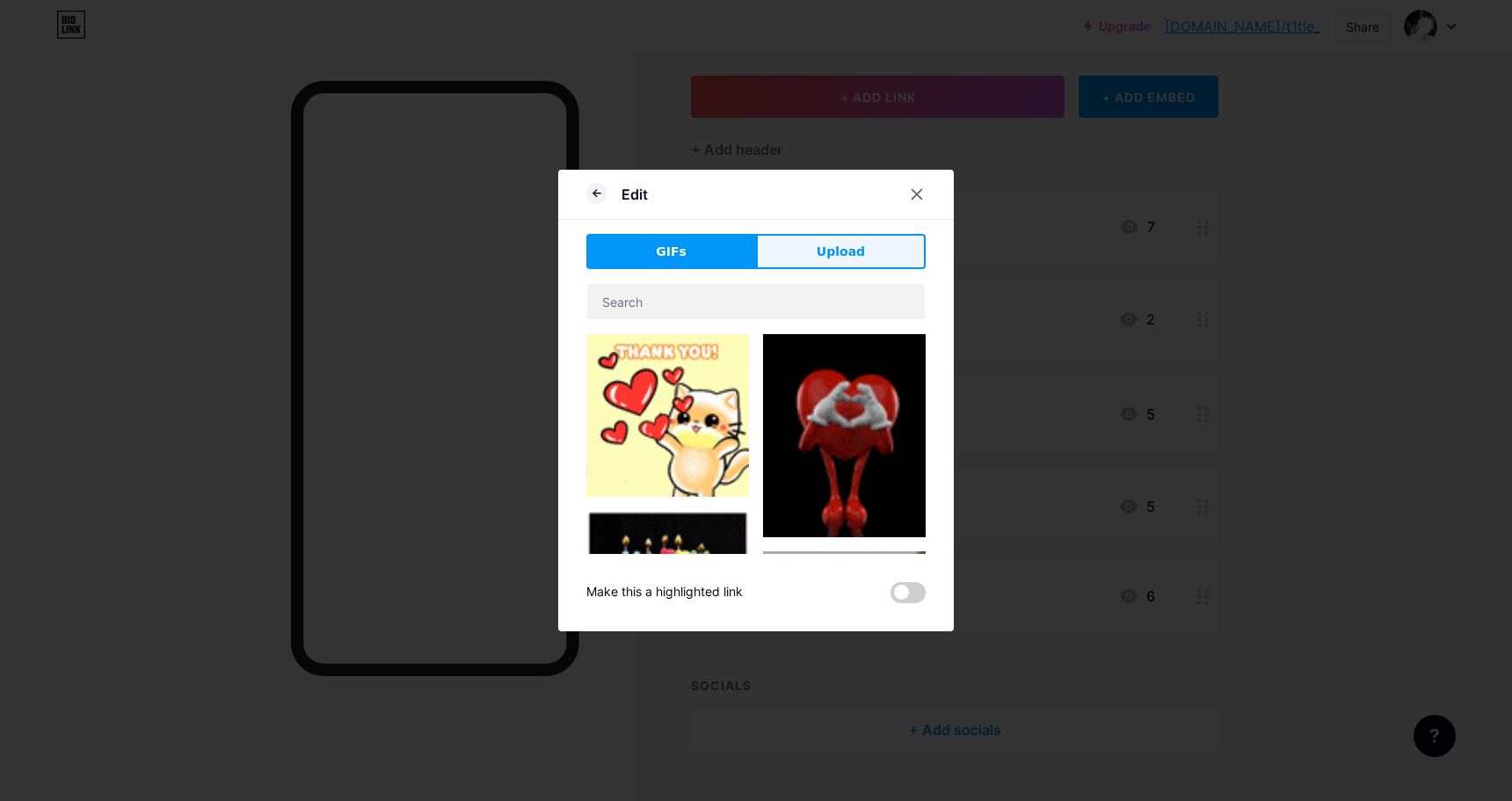
click at [871, 249] on button "Upload" at bounding box center [840, 252] width 170 height 35
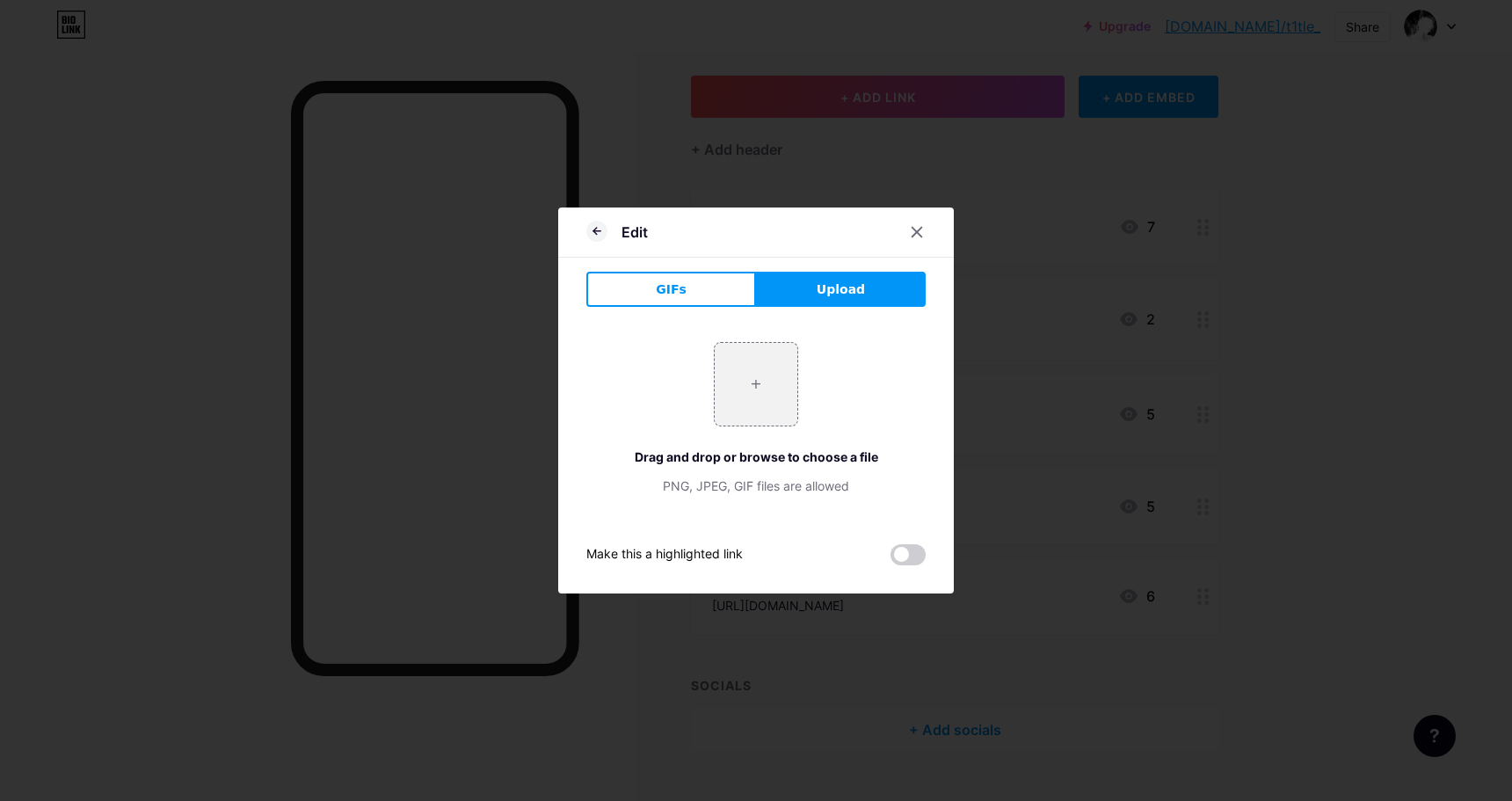
click at [801, 364] on div "+ Drag and drop or browse to choose a file PNG, JPEG, GIF files are allowed" at bounding box center [756, 419] width 340 height 153
click at [782, 375] on input "file" at bounding box center [755, 384] width 83 height 83
type input "C:\fakepath\photo_6_2025-01-10_23-44-51.jpg"
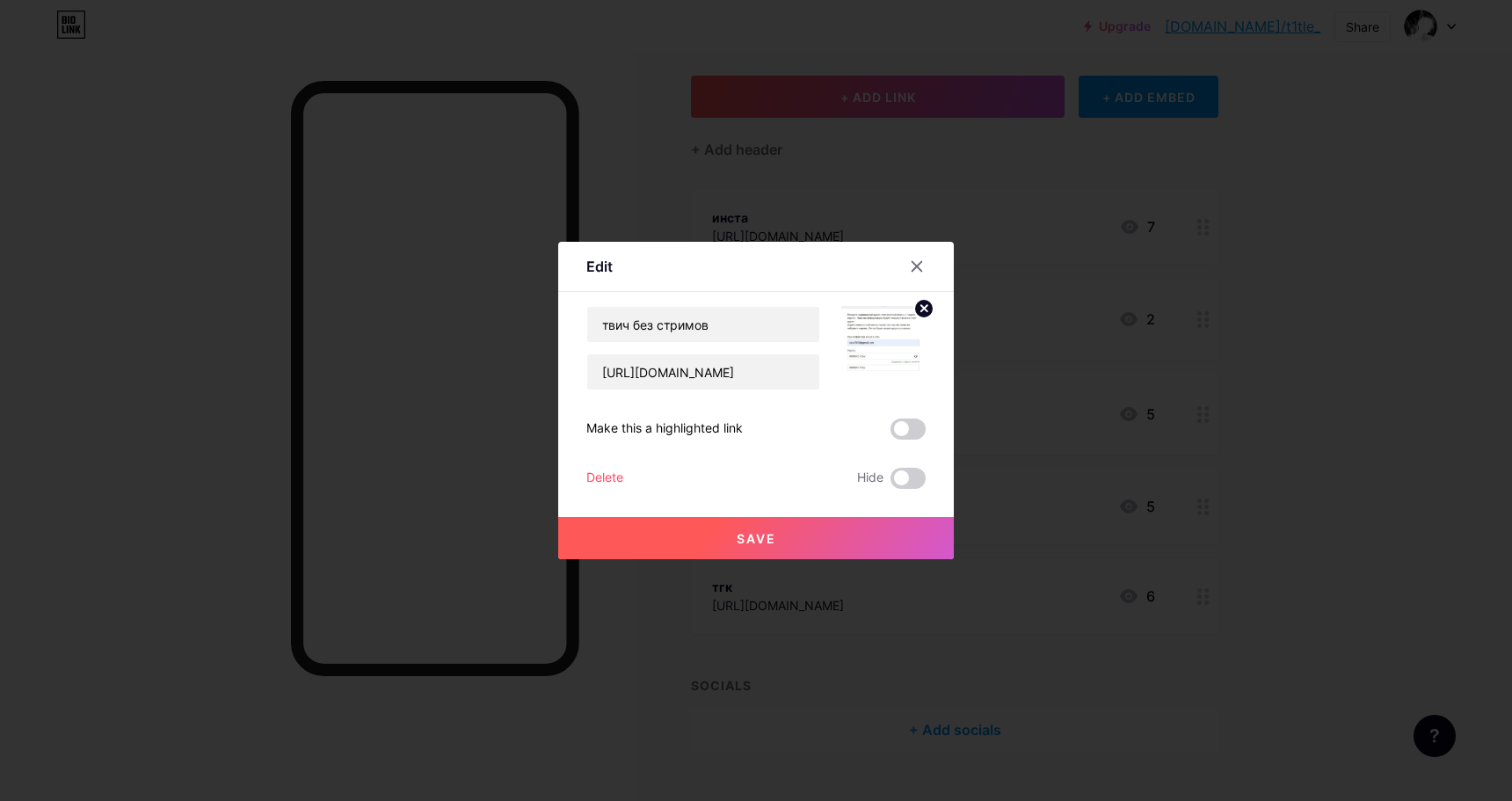
click at [917, 305] on circle at bounding box center [923, 308] width 19 height 19
click at [876, 331] on rect at bounding box center [879, 336] width 28 height 28
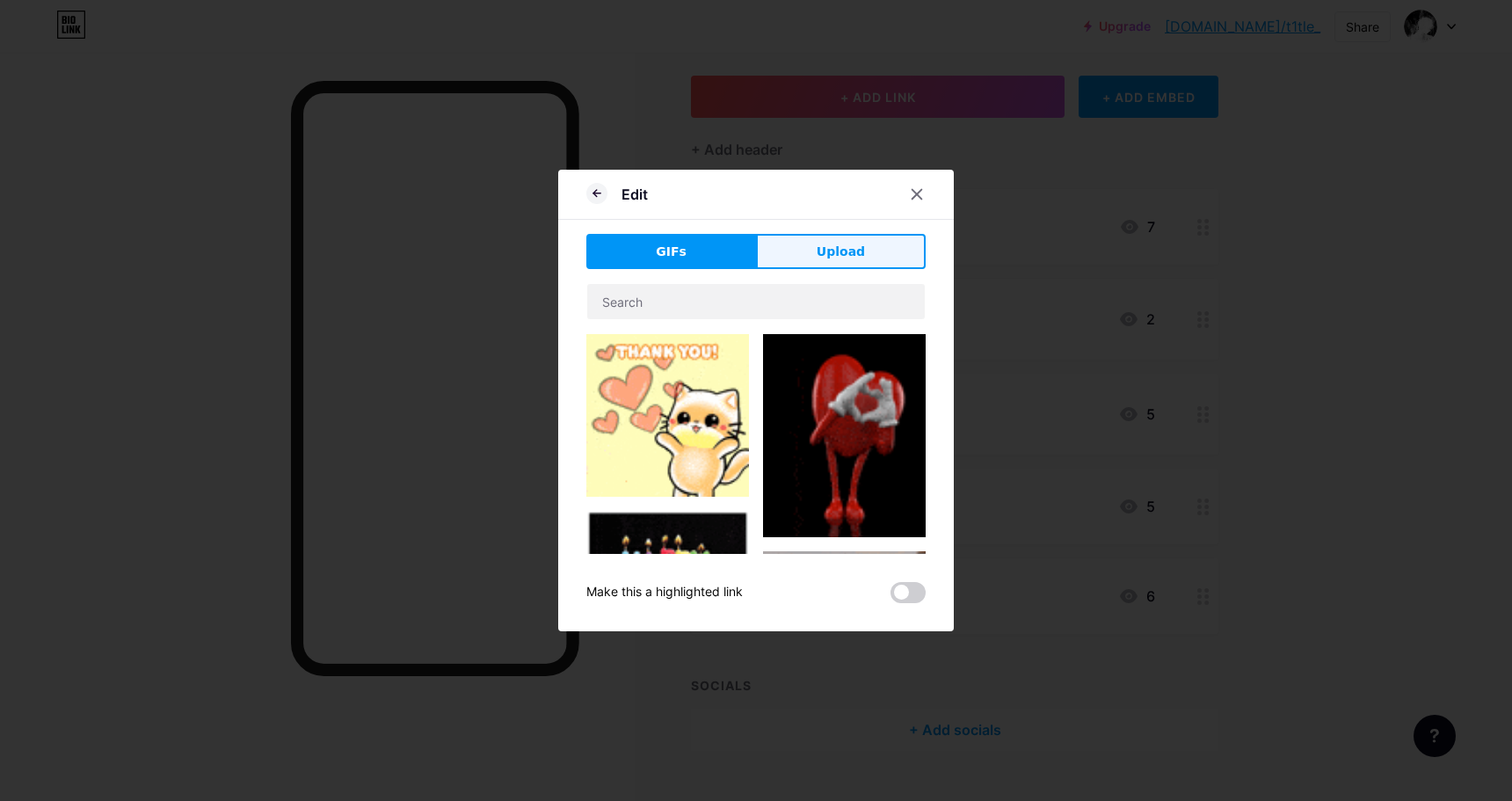
click at [842, 234] on button "Upload" at bounding box center [840, 252] width 170 height 35
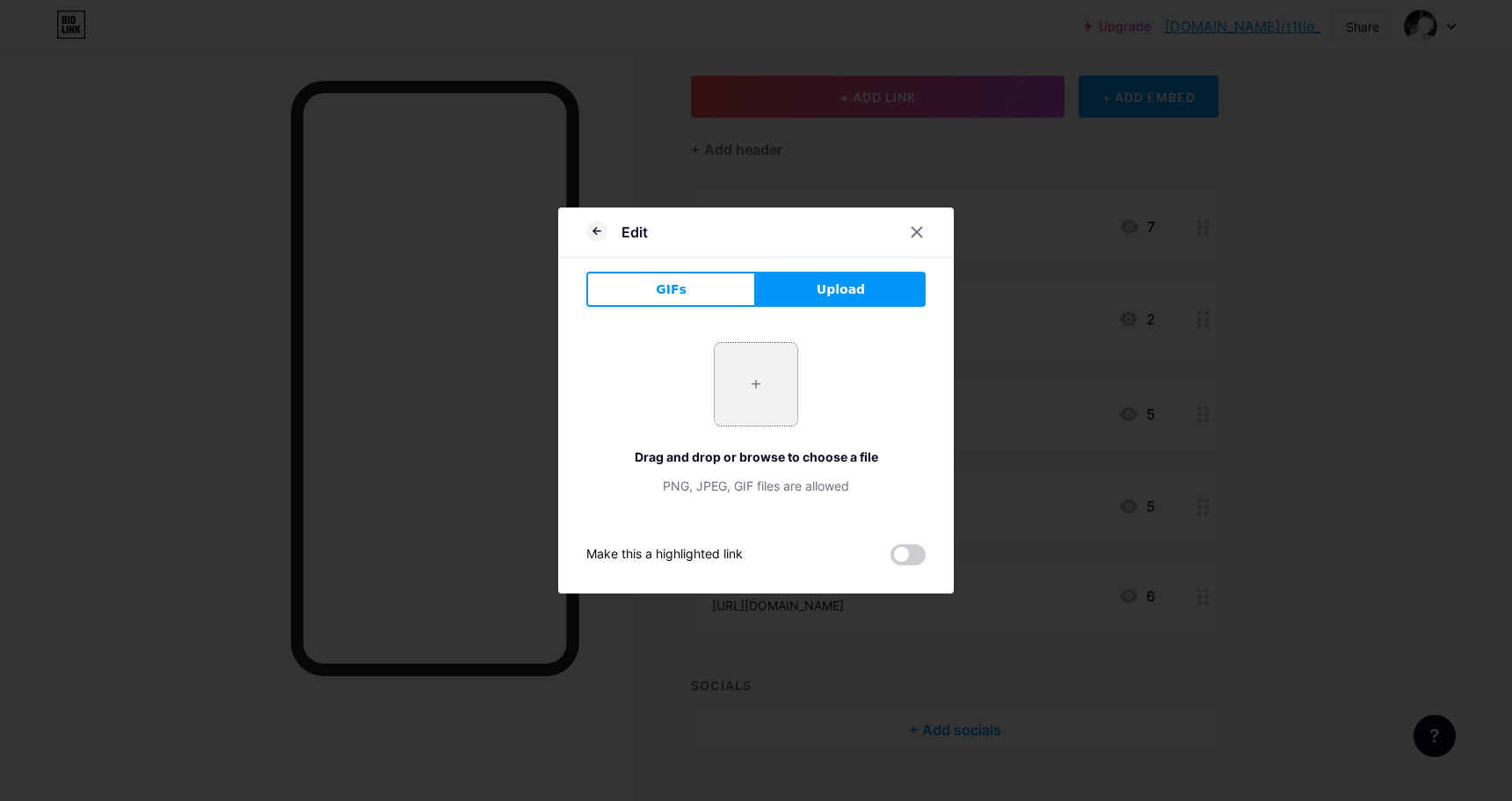
click at [750, 352] on input "file" at bounding box center [755, 384] width 83 height 83
type input "C:\fakepath\photo_7_2025-01-10_23-44-51.jpg"
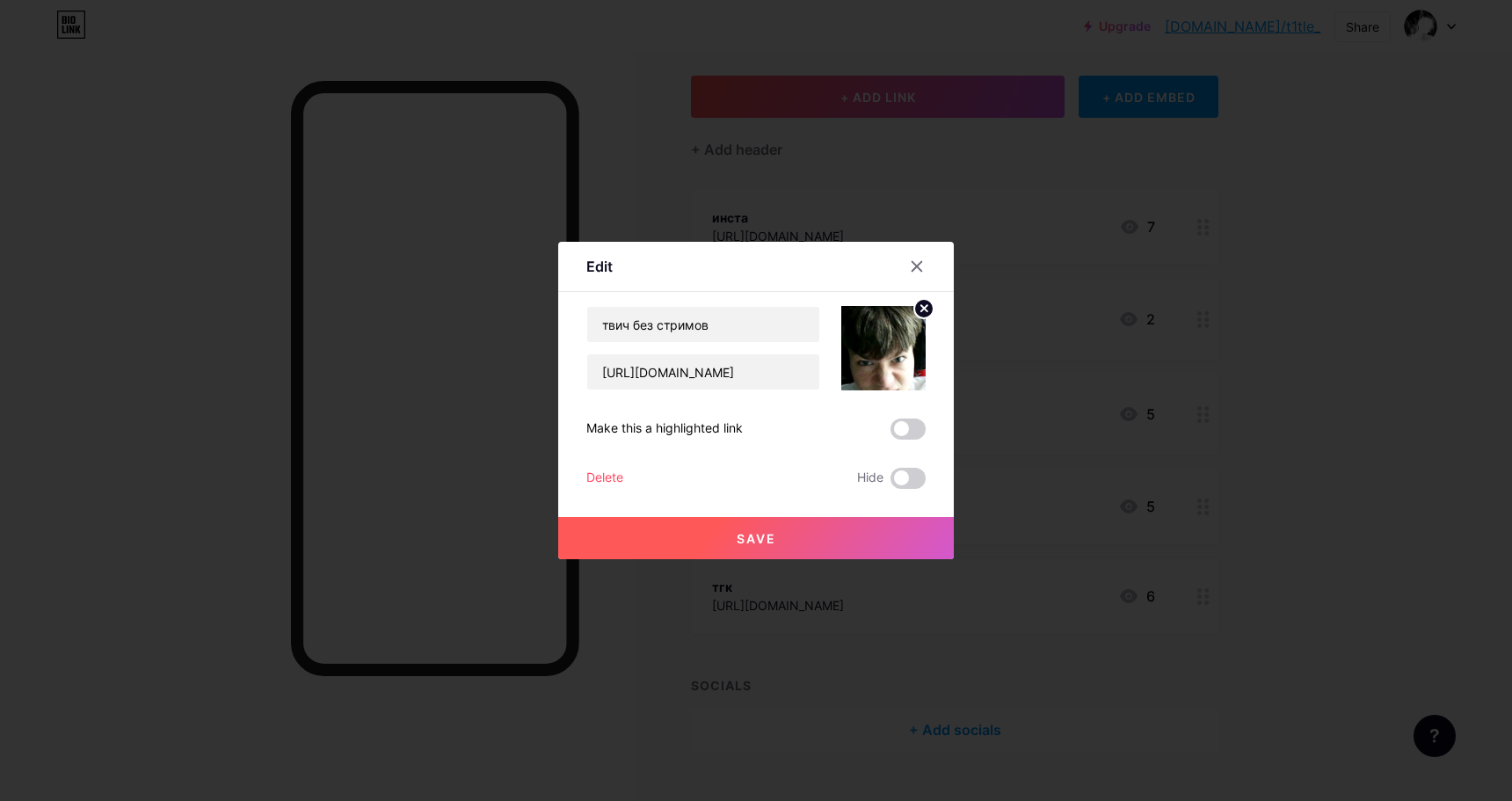
click at [922, 311] on icon at bounding box center [924, 308] width 6 height 6
click at [897, 329] on icon at bounding box center [883, 338] width 35 height 32
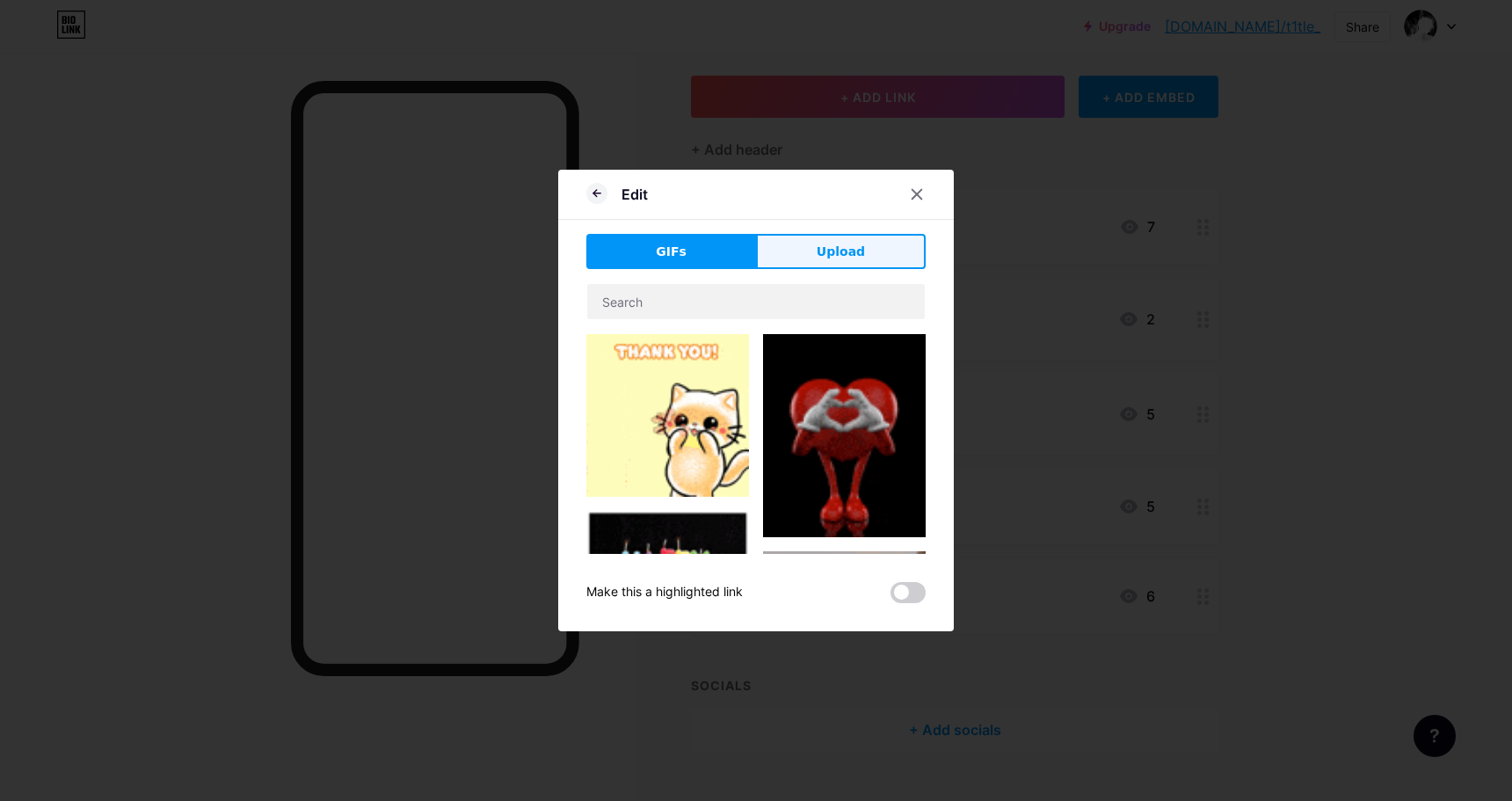
click at [839, 249] on span "Upload" at bounding box center [840, 252] width 48 height 19
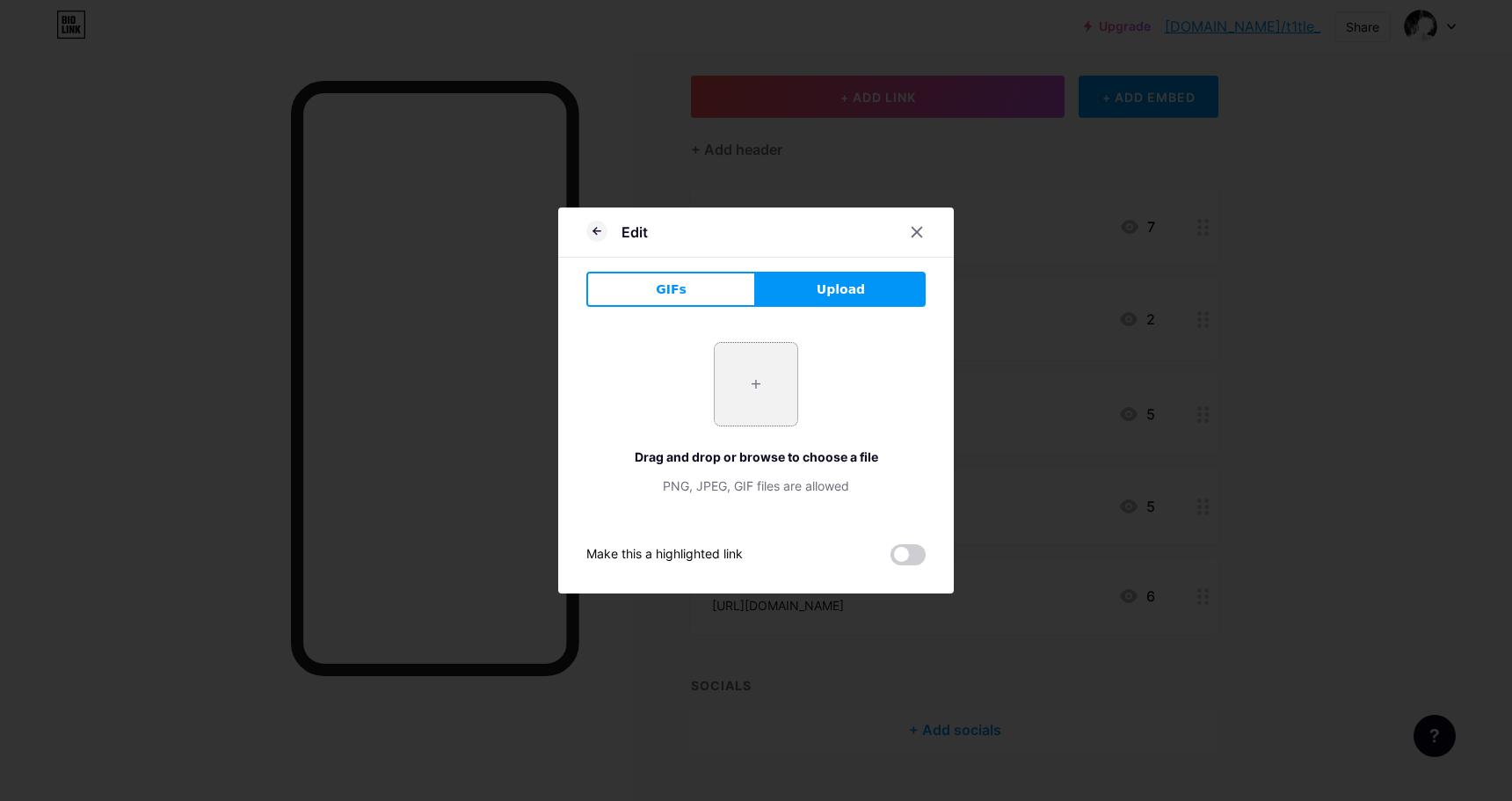
click at [755, 390] on input "file" at bounding box center [755, 384] width 83 height 83
type input "C:\fakepath\photo_2025-01-05_00-13-41.jpg"
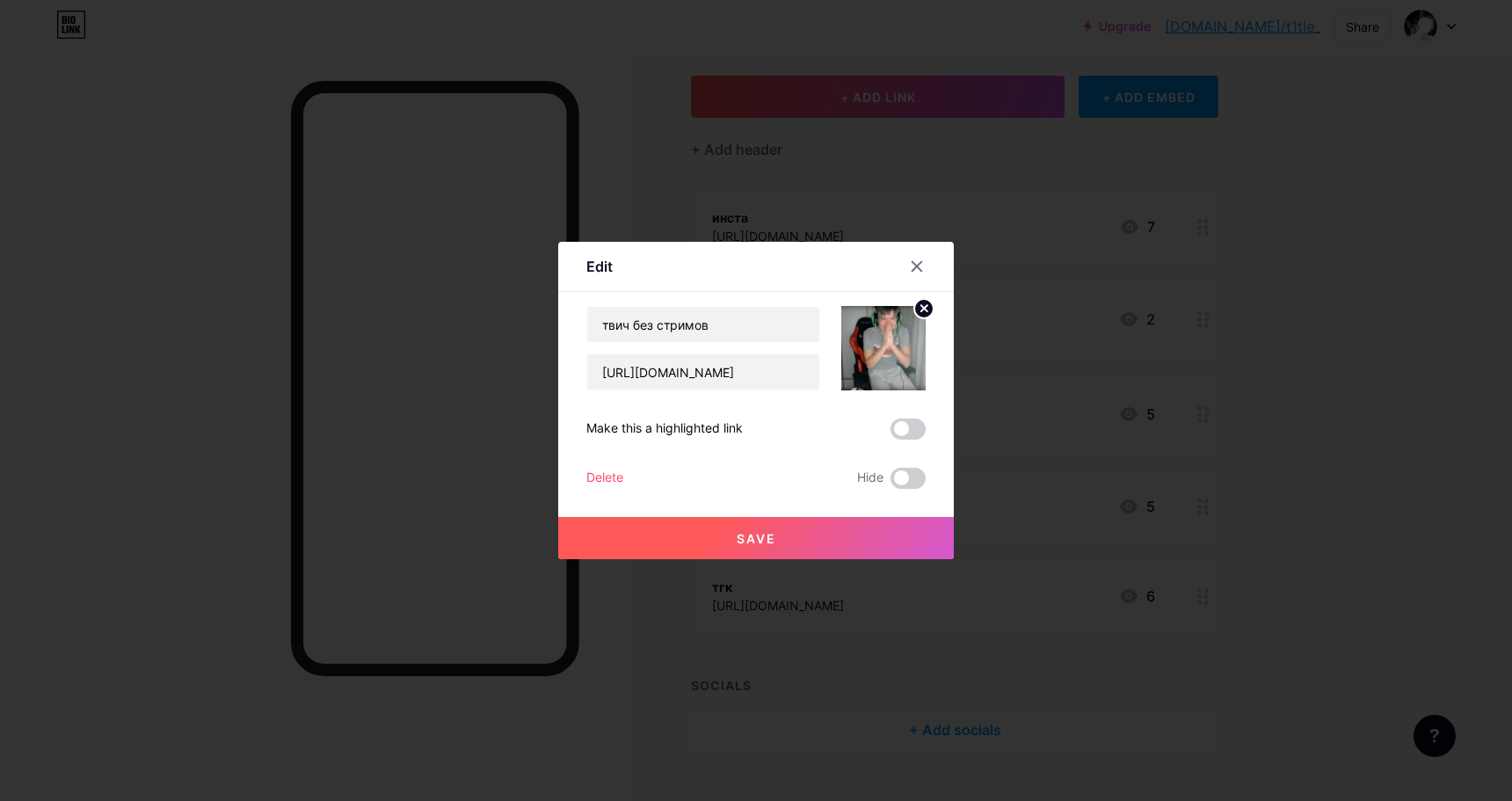
click at [832, 524] on button "Save" at bounding box center [756, 537] width 395 height 42
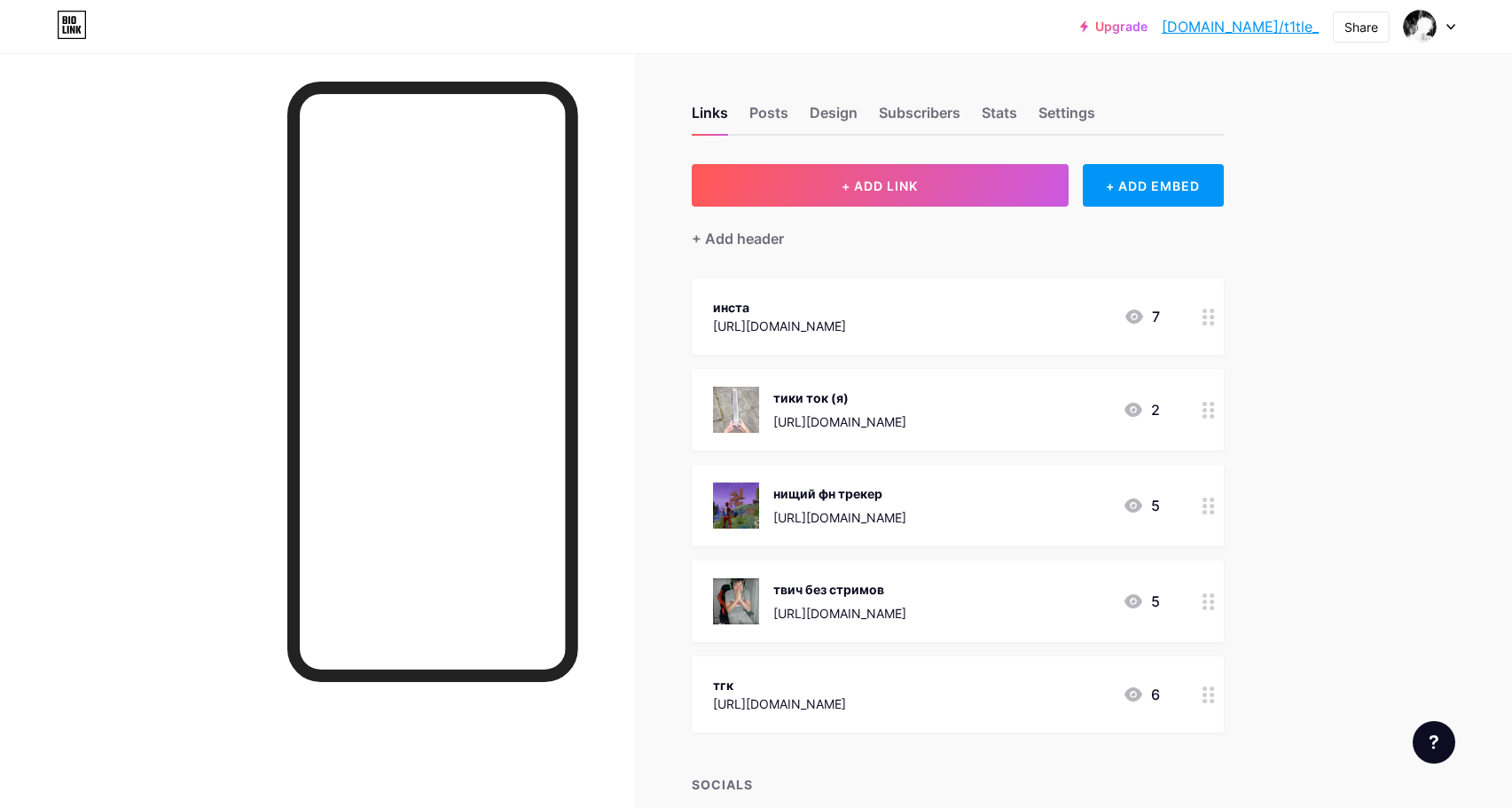
scroll to position [0, 0]
